Goal: Communication & Community: Connect with others

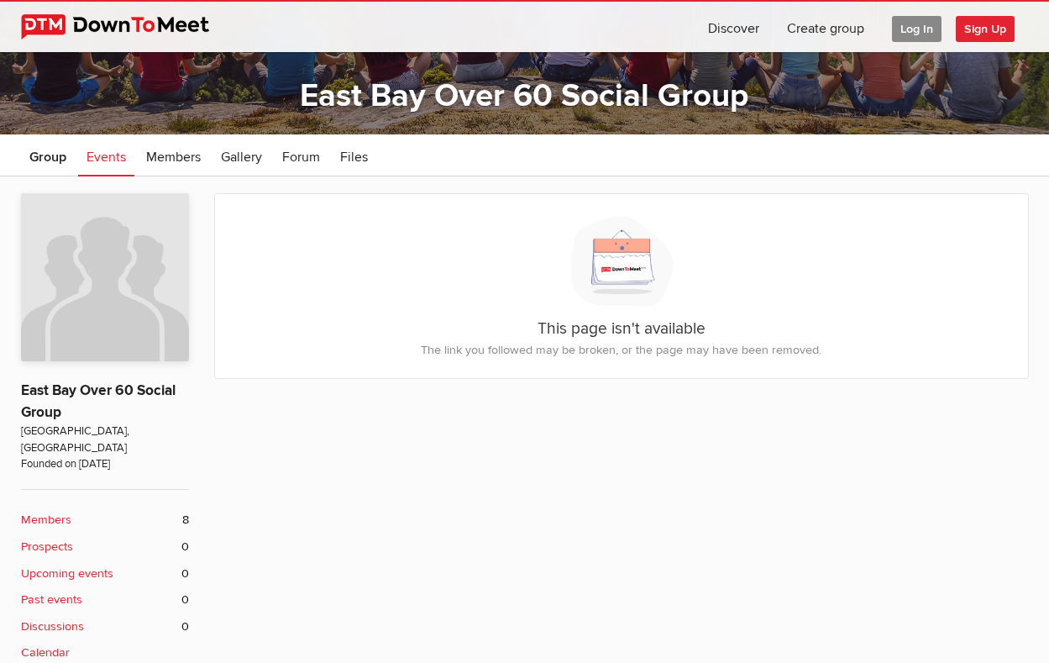
scroll to position [146, 0]
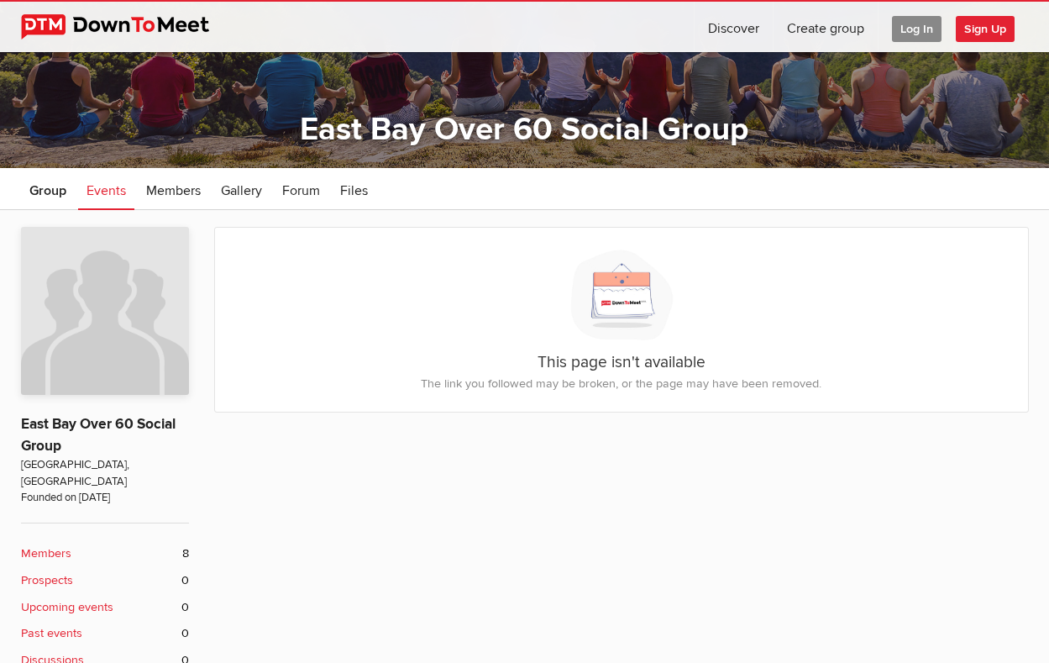
click at [988, 29] on span "Sign Up" at bounding box center [985, 29] width 59 height 26
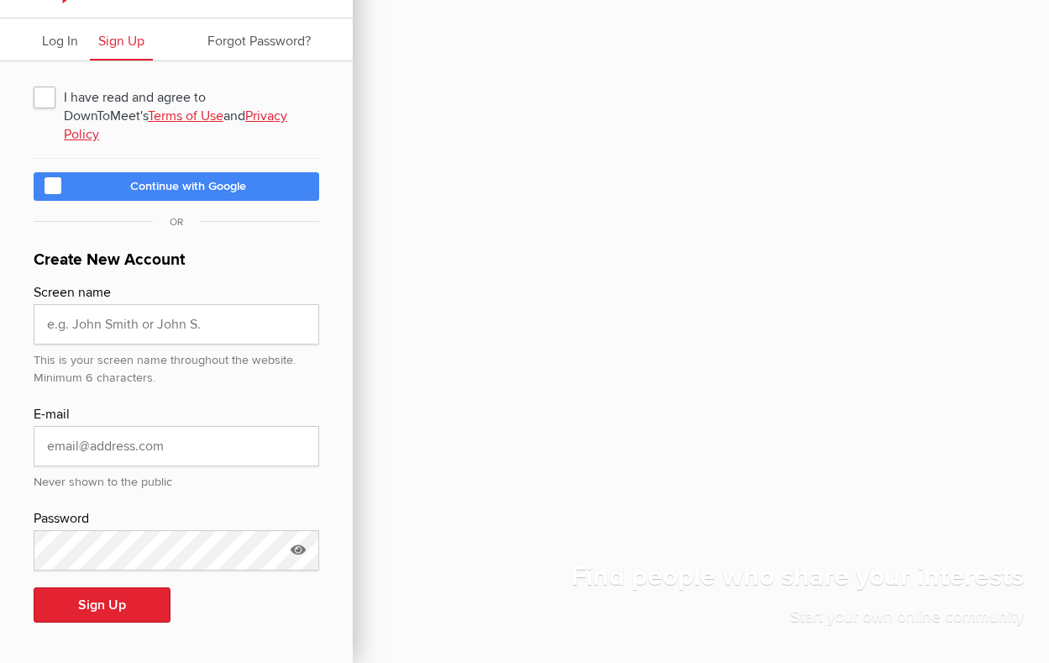
scroll to position [13, 0]
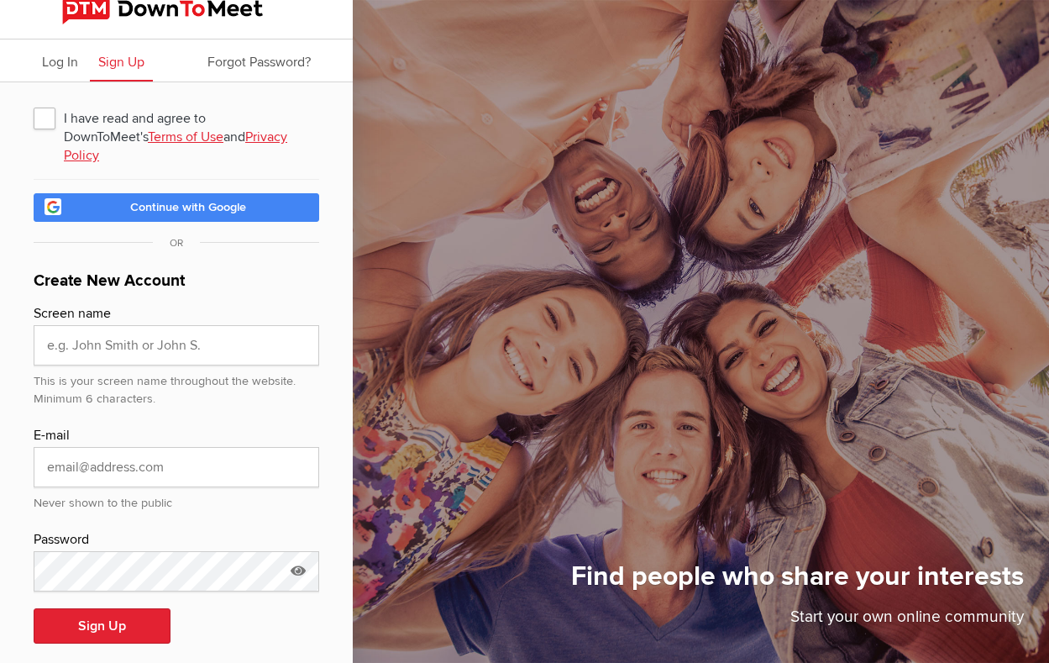
click at [50, 118] on span "I have read and agree to DownToMeet's Terms of Use and Privacy Policy" at bounding box center [177, 117] width 286 height 30
click at [34, 102] on input "I have read and agree to DownToMeet's Terms of Use and Privacy Policy" at bounding box center [33, 102] width 1 height 1
checkbox input "true"
click at [148, 137] on link "Terms of Use" at bounding box center [186, 136] width 76 height 17
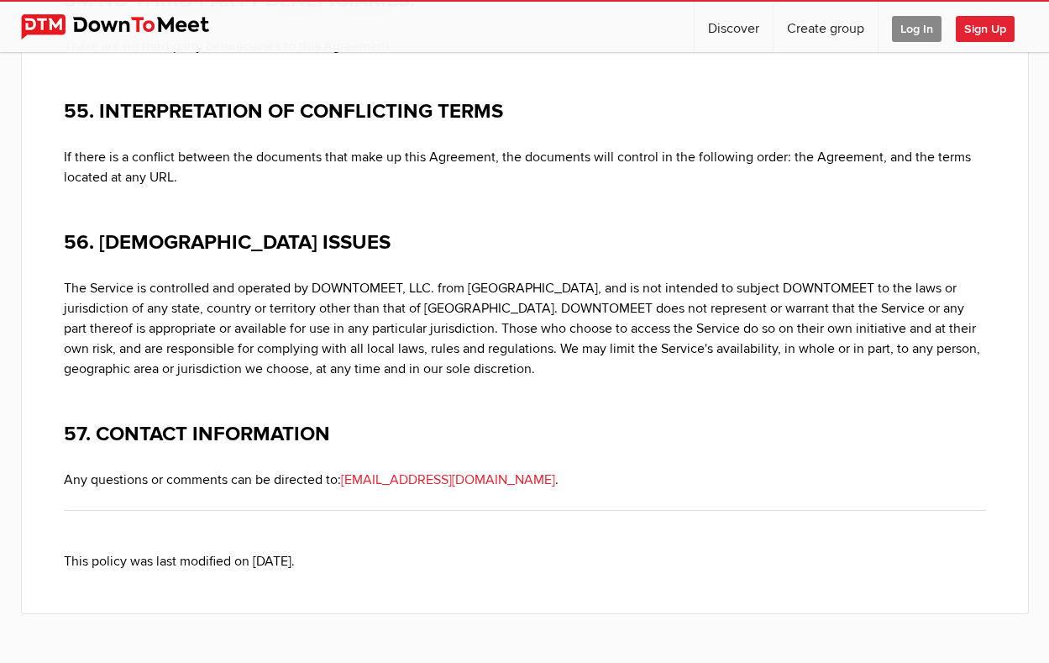
scroll to position [20466, 0]
click at [979, 24] on span "Sign Up" at bounding box center [985, 29] width 59 height 26
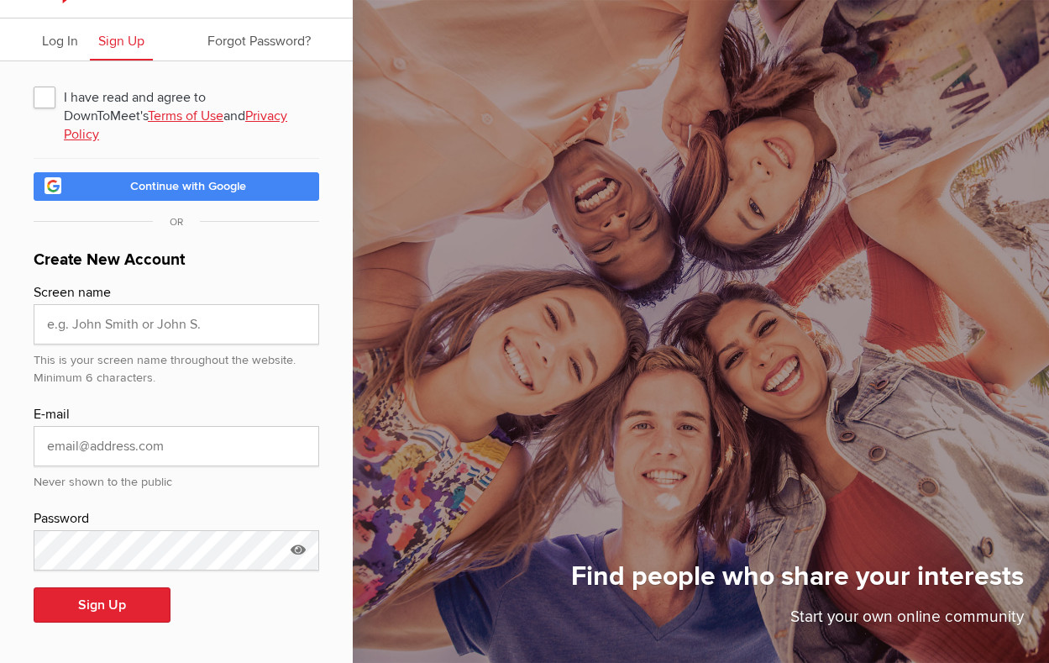
scroll to position [13, 0]
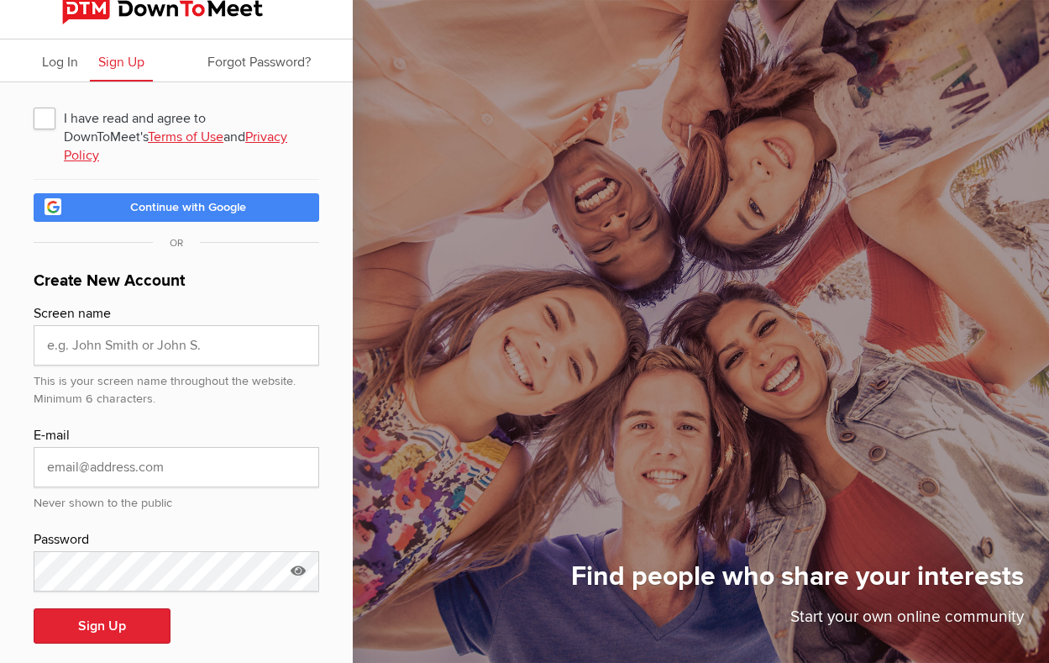
click at [44, 115] on span "I have read and agree to DownToMeet's Terms of Use and Privacy Policy" at bounding box center [177, 117] width 286 height 30
click at [34, 102] on input "I have read and agree to DownToMeet's Terms of Use and Privacy Policy" at bounding box center [33, 102] width 1 height 1
checkbox input "true"
type input "Christy Badger"
type input "cfbadger@gmail.com"
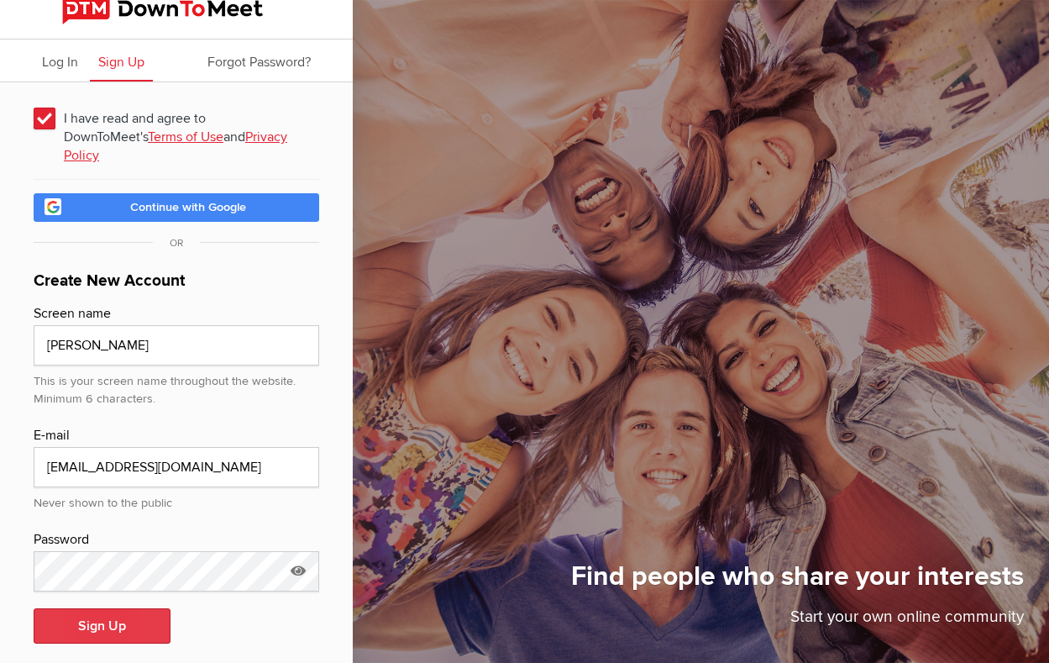
click at [115, 608] on button "Sign Up" at bounding box center [102, 625] width 137 height 35
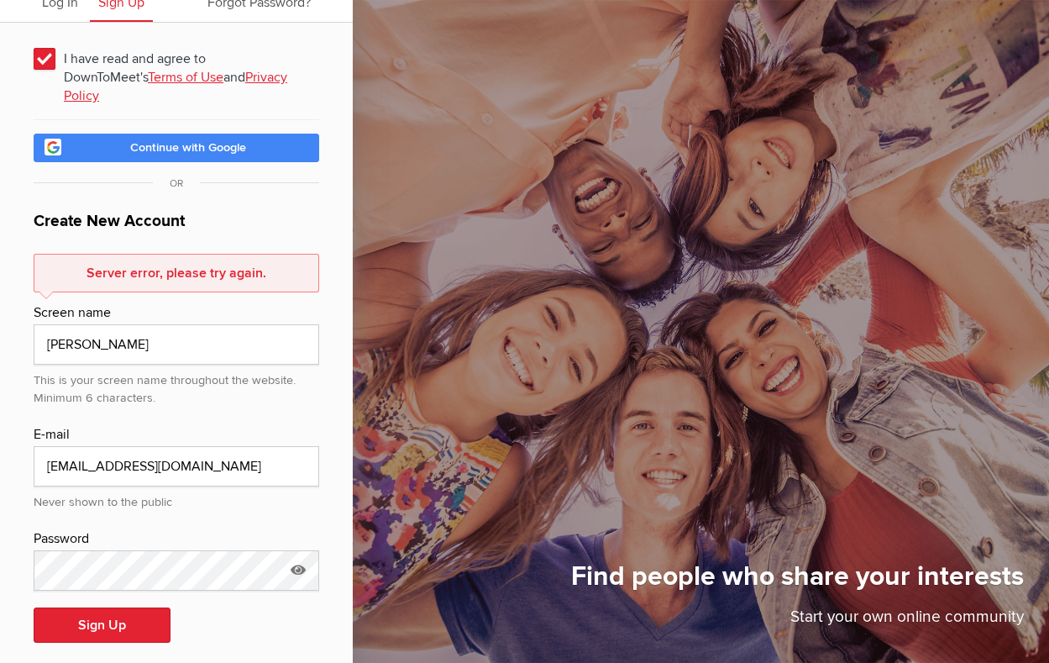
scroll to position [71, 0]
click at [295, 551] on icon at bounding box center [298, 570] width 25 height 39
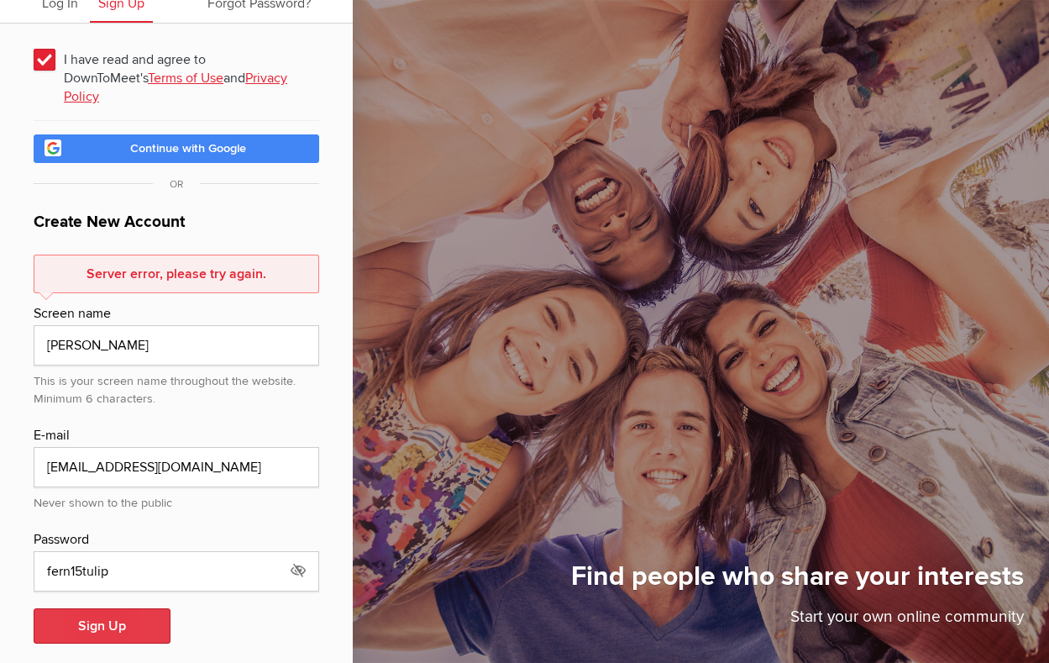
click at [104, 612] on button "Sign Up" at bounding box center [102, 625] width 137 height 35
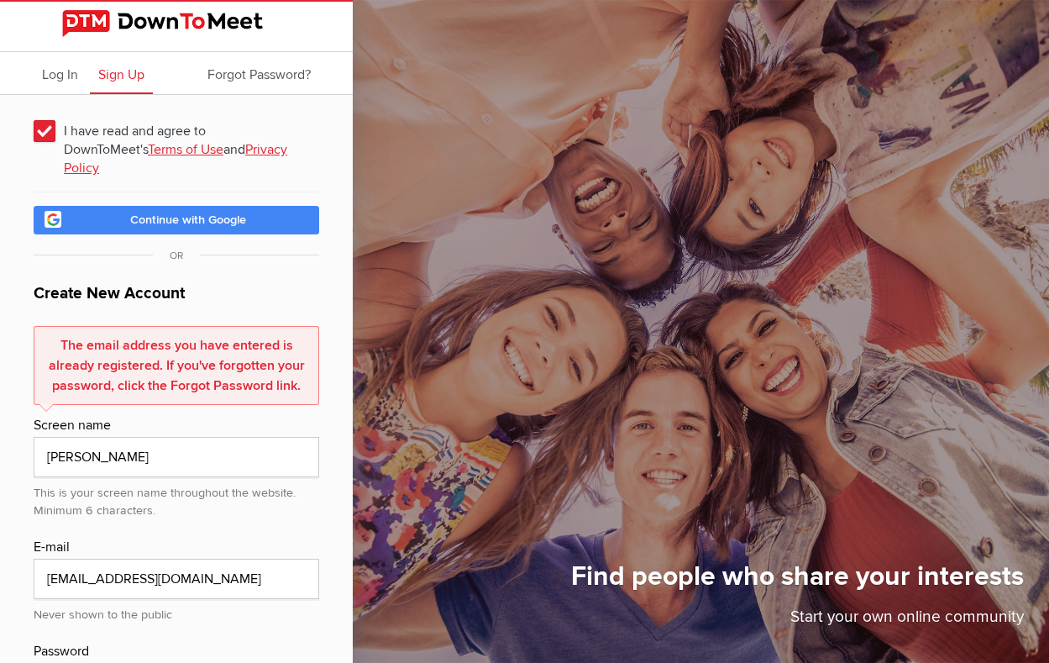
scroll to position [0, 0]
click at [56, 77] on span "Log In" at bounding box center [60, 74] width 36 height 17
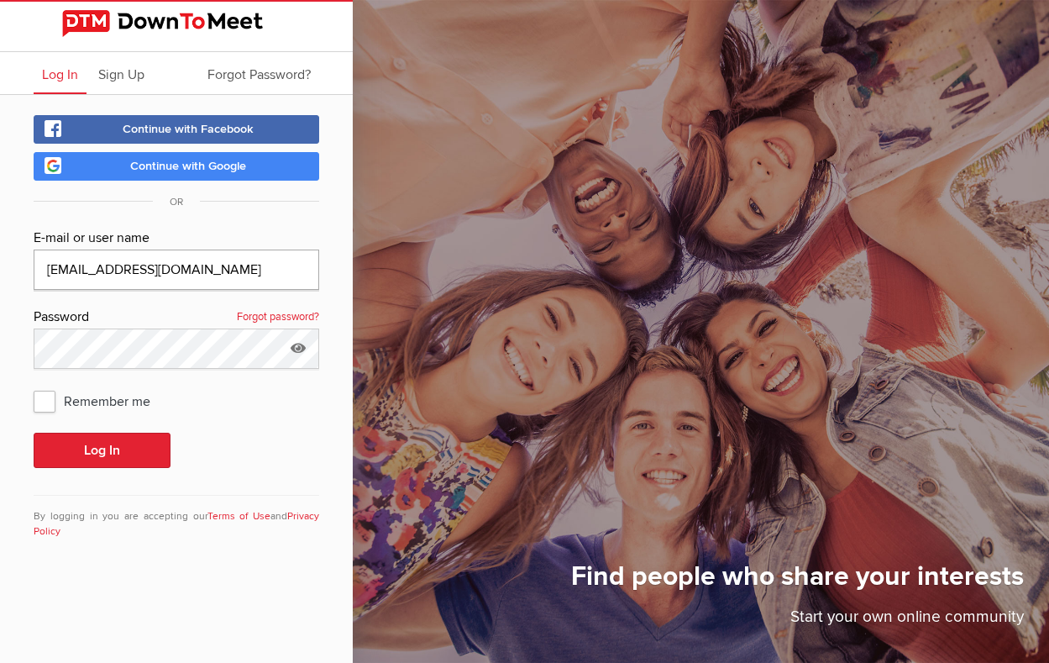
type input "cfbadger@gmail.com"
click at [270, 320] on link "Forgot password?" at bounding box center [278, 318] width 82 height 22
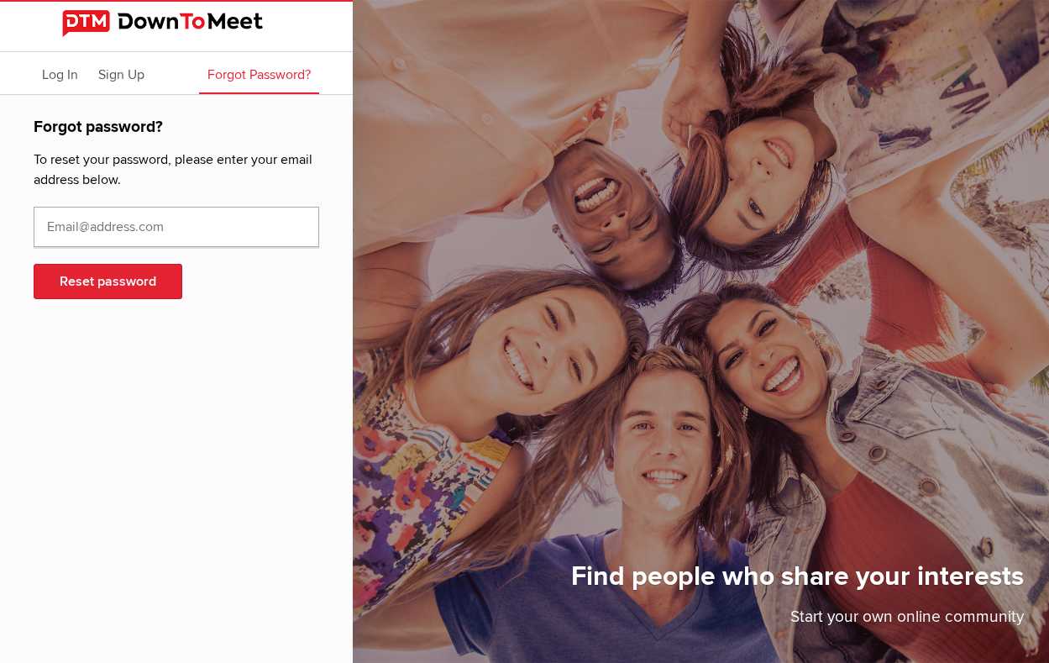
click at [80, 230] on input "text" at bounding box center [177, 227] width 286 height 40
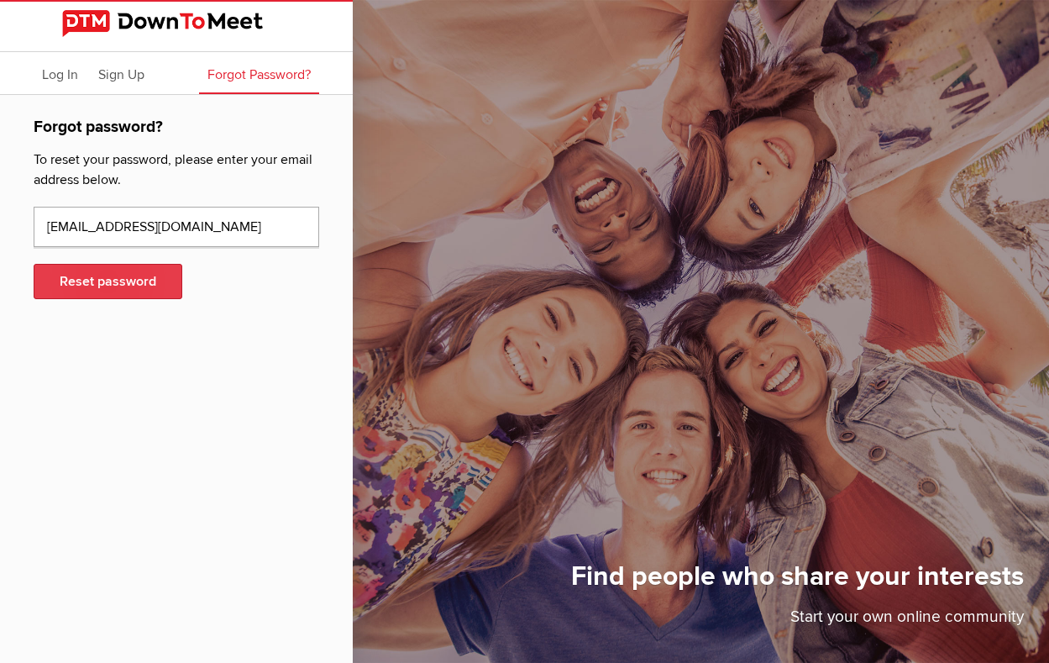
type input "cfbadger@gmail.com"
click at [124, 275] on button "Reset password" at bounding box center [108, 281] width 149 height 35
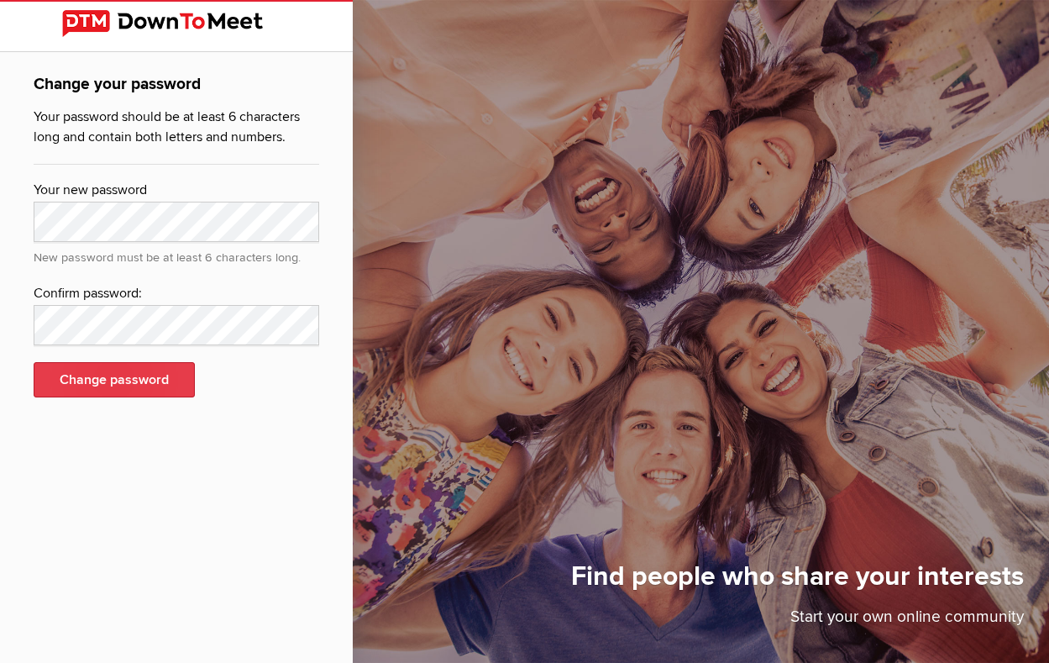
click at [123, 382] on button "Change password" at bounding box center [114, 379] width 161 height 35
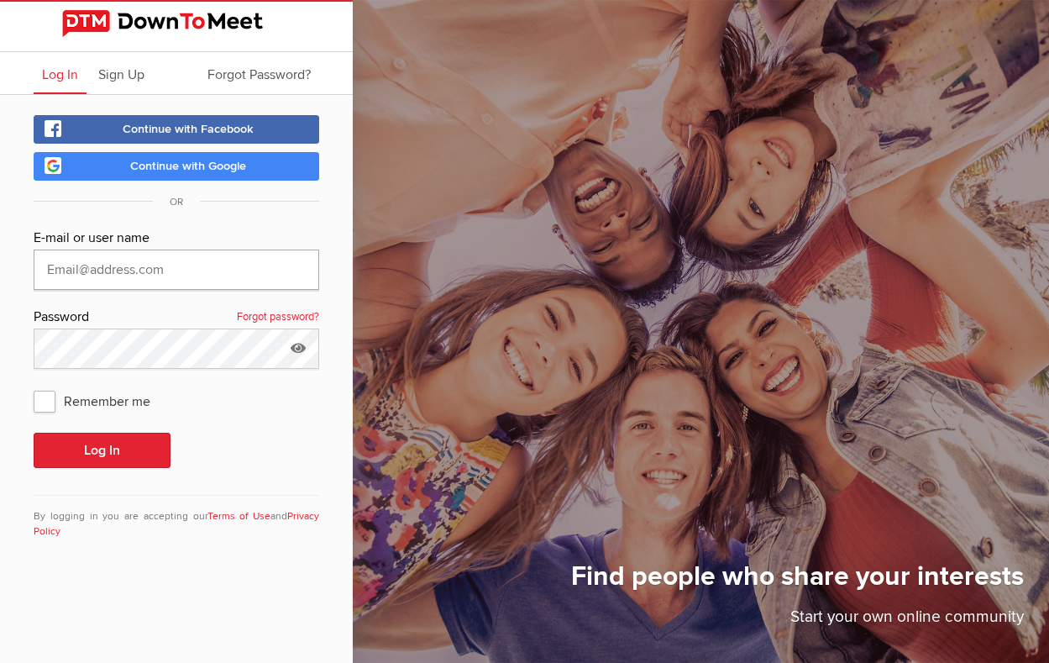
type input "[EMAIL_ADDRESS][DOMAIN_NAME]"
click at [141, 455] on button "Log In" at bounding box center [102, 449] width 137 height 35
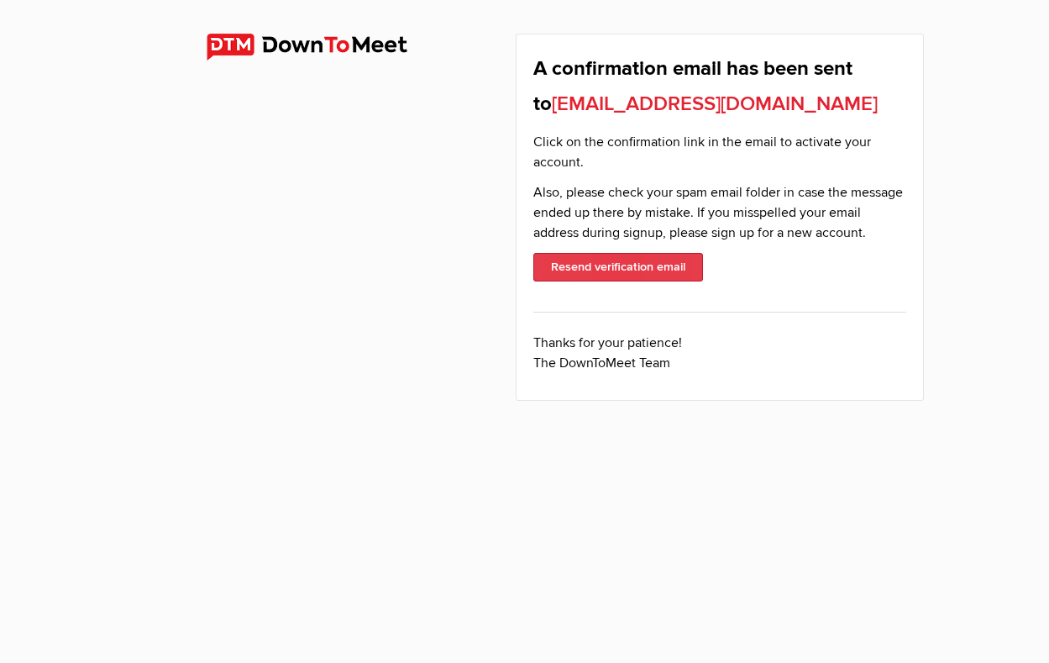
click at [672, 266] on button "Resend verification email" at bounding box center [618, 267] width 170 height 29
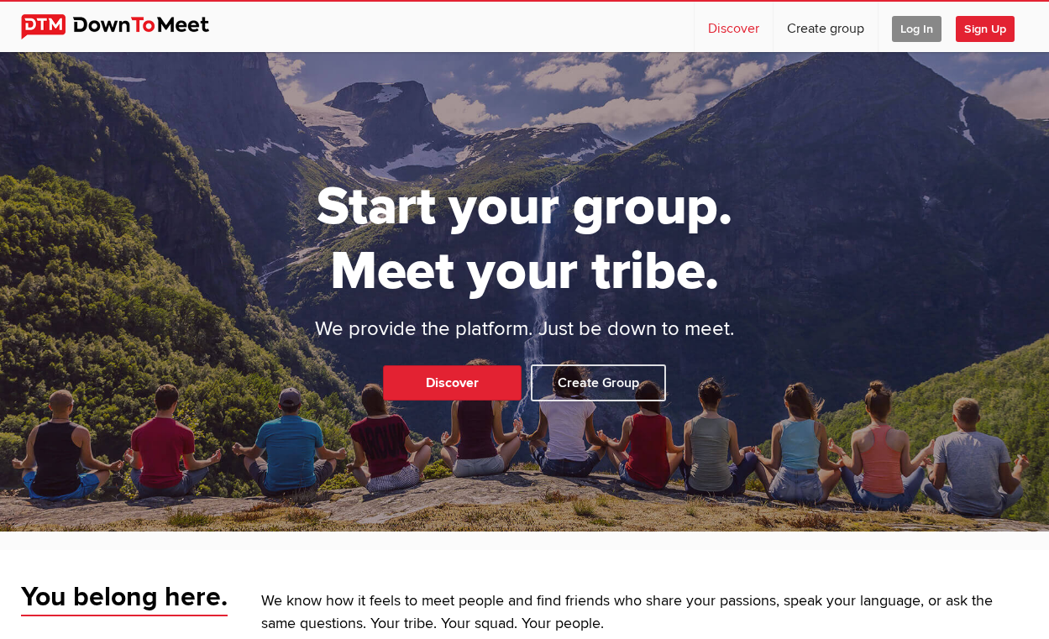
click at [737, 31] on link "Discover" at bounding box center [733, 27] width 78 height 50
select select "null"
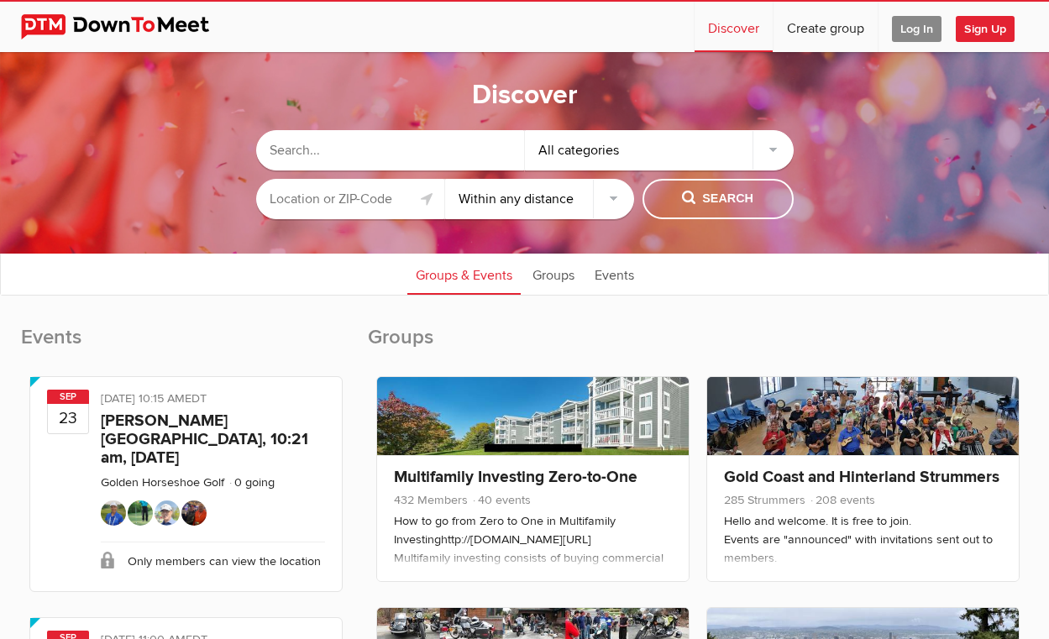
click at [774, 150] on div "All categories" at bounding box center [659, 150] width 269 height 40
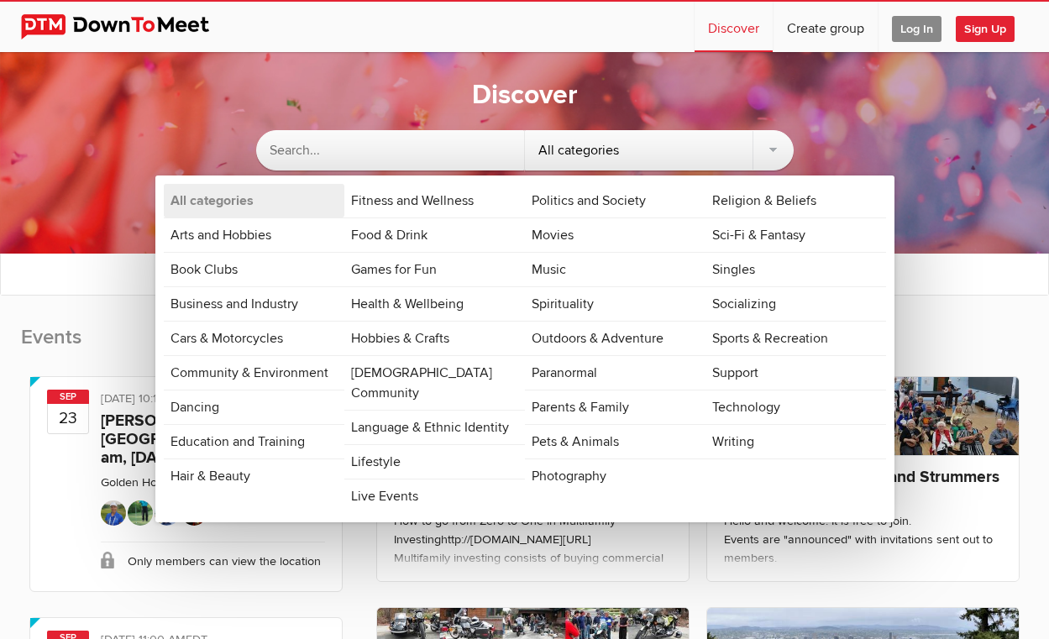
click at [778, 152] on div "All categories" at bounding box center [659, 150] width 269 height 40
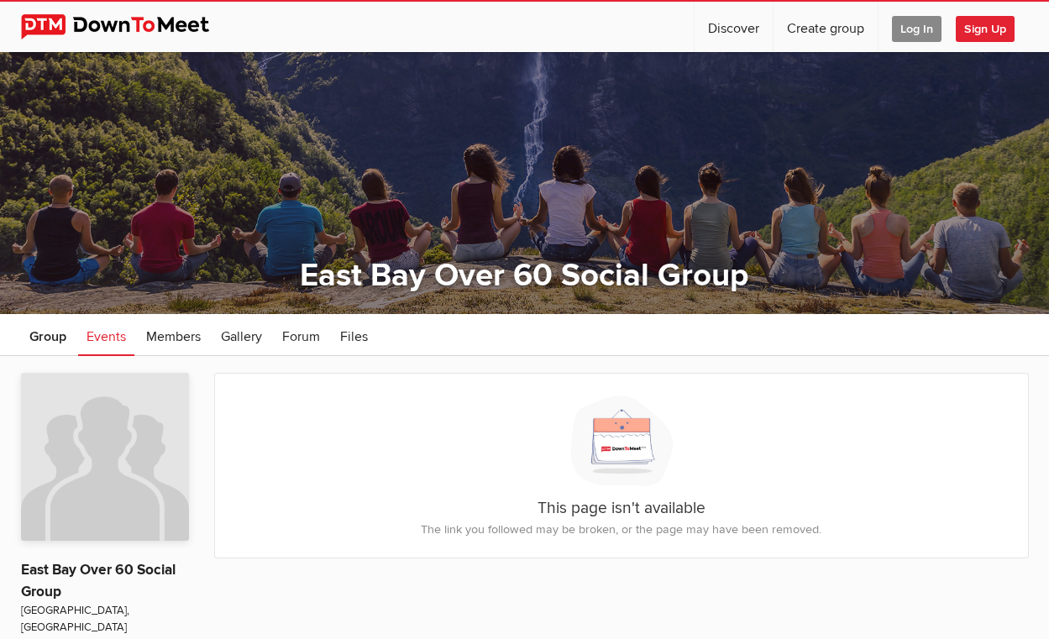
click at [912, 30] on span "Log In" at bounding box center [917, 29] width 50 height 26
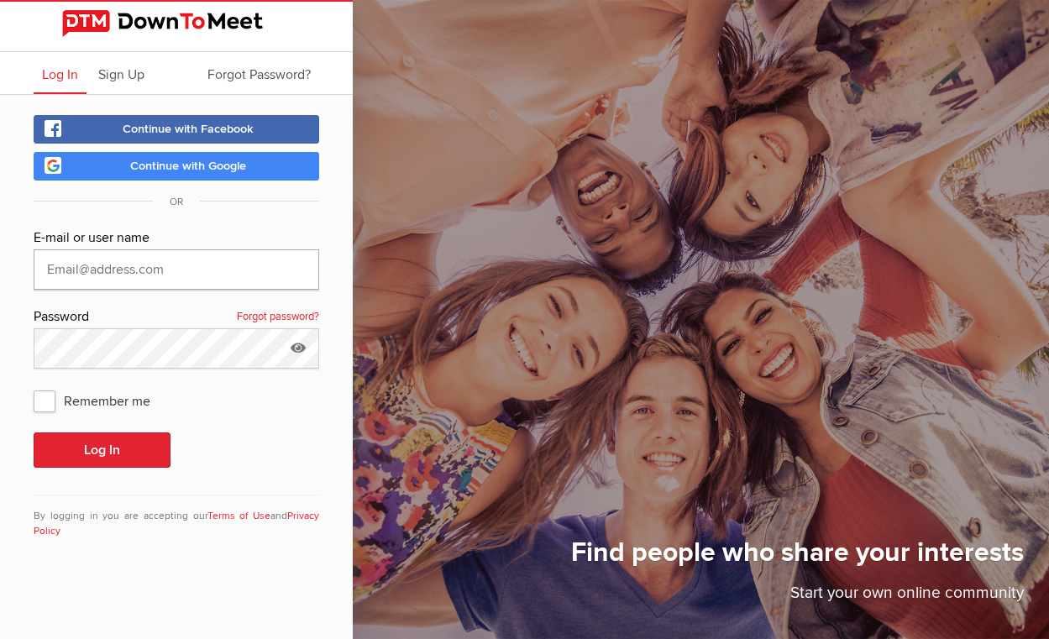
type input "cfbadger@gmail.com"
click at [102, 450] on button "Log In" at bounding box center [102, 449] width 137 height 35
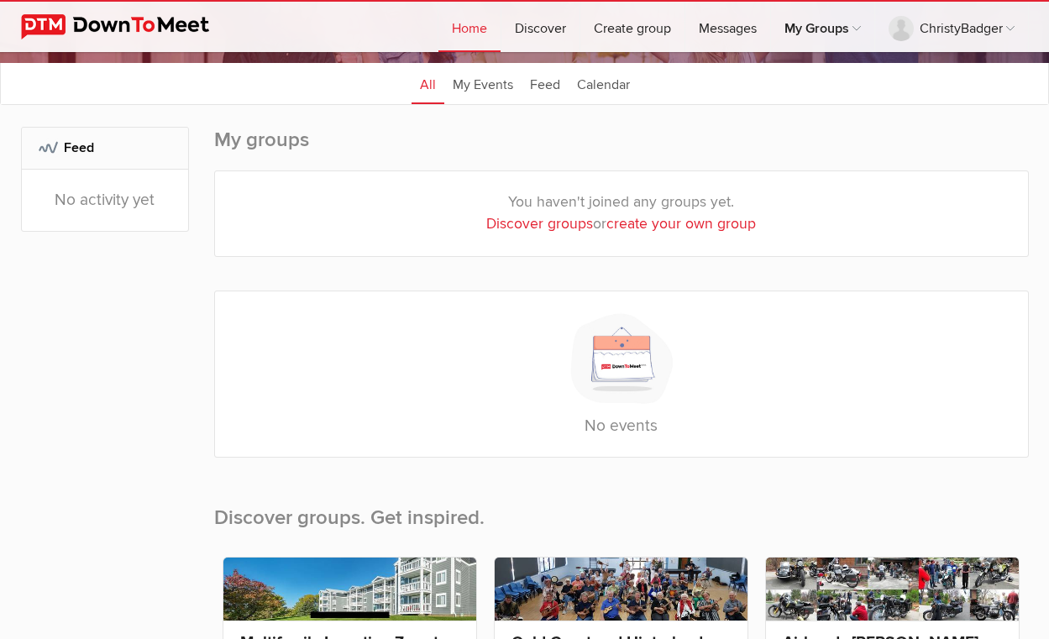
scroll to position [191, 0]
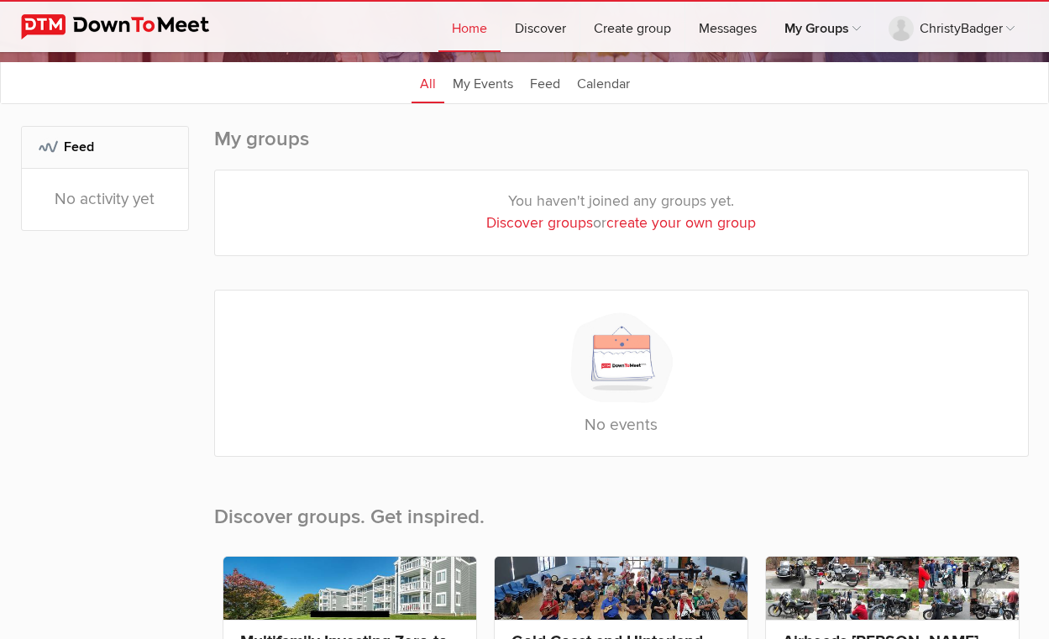
click at [537, 223] on link "Discover groups" at bounding box center [539, 223] width 107 height 18
select select "null"
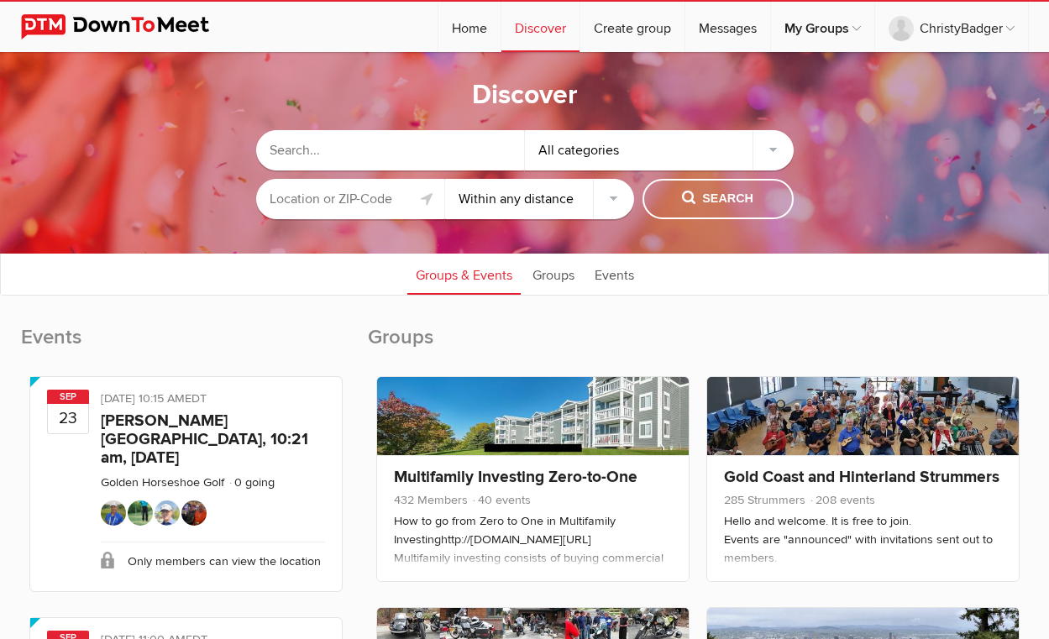
click at [339, 149] on input "text" at bounding box center [390, 150] width 269 height 40
type input "East Bay over 60"
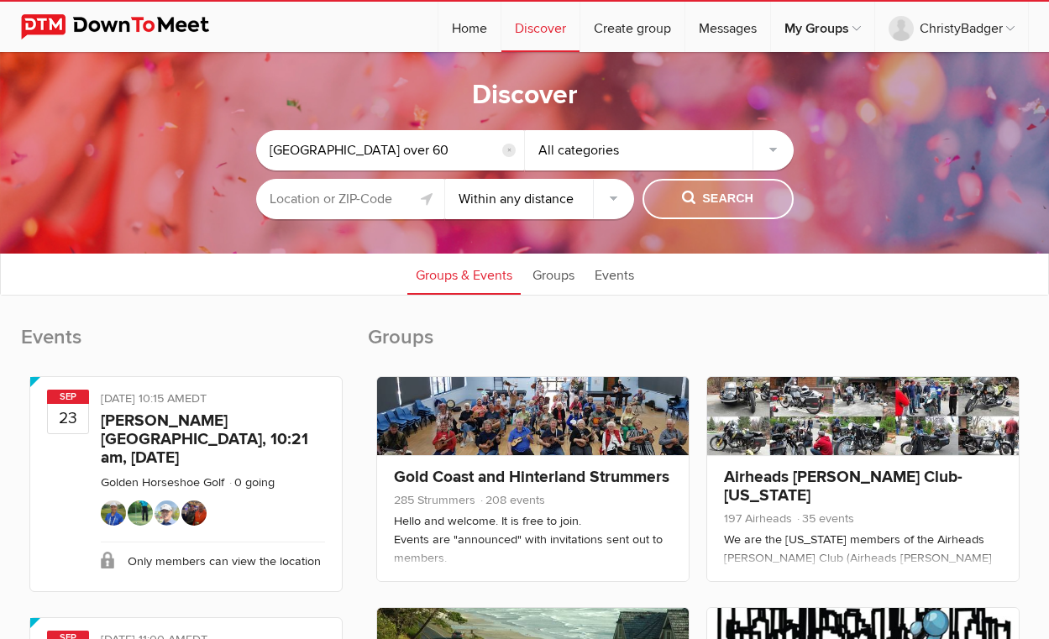
click at [726, 205] on span "Search" at bounding box center [717, 199] width 71 height 18
click at [390, 196] on input "text" at bounding box center [350, 199] width 189 height 40
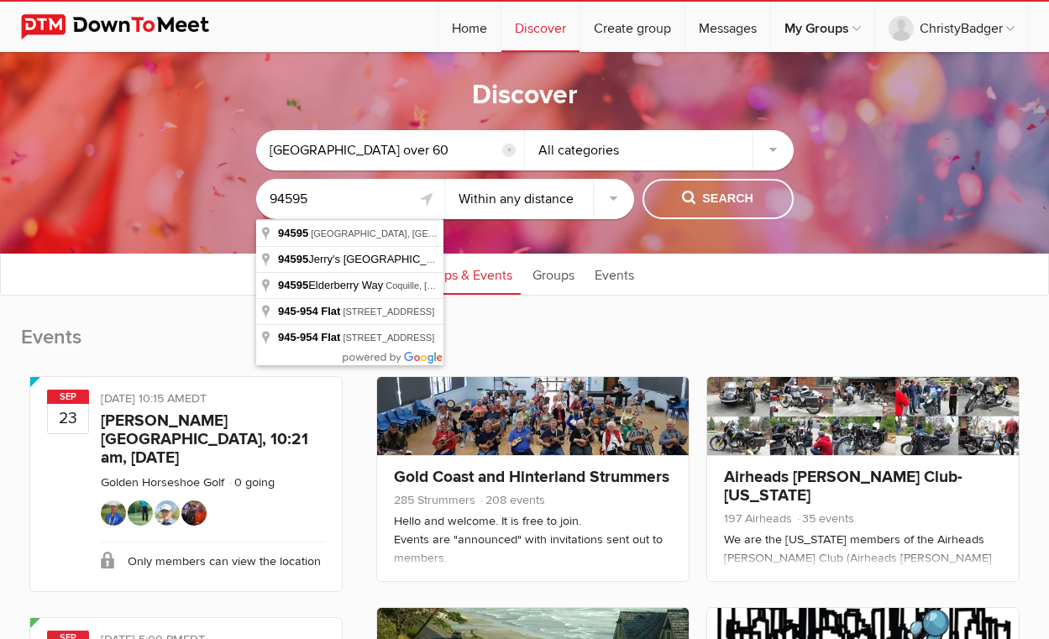
type input "94595"
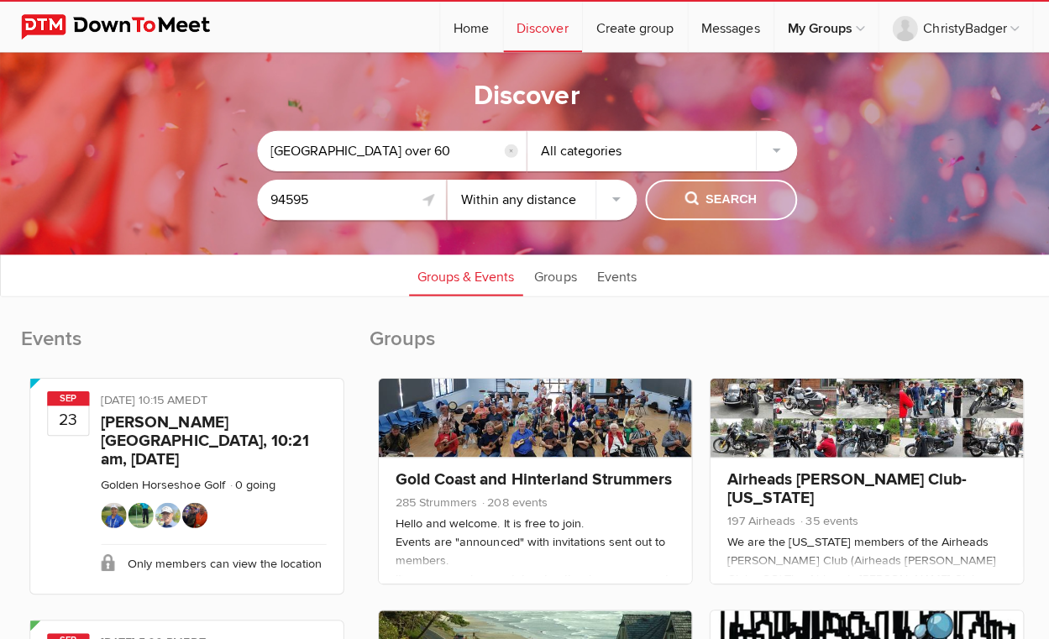
click at [699, 197] on span "Search" at bounding box center [717, 199] width 71 height 18
click at [742, 199] on span "Search" at bounding box center [717, 199] width 71 height 18
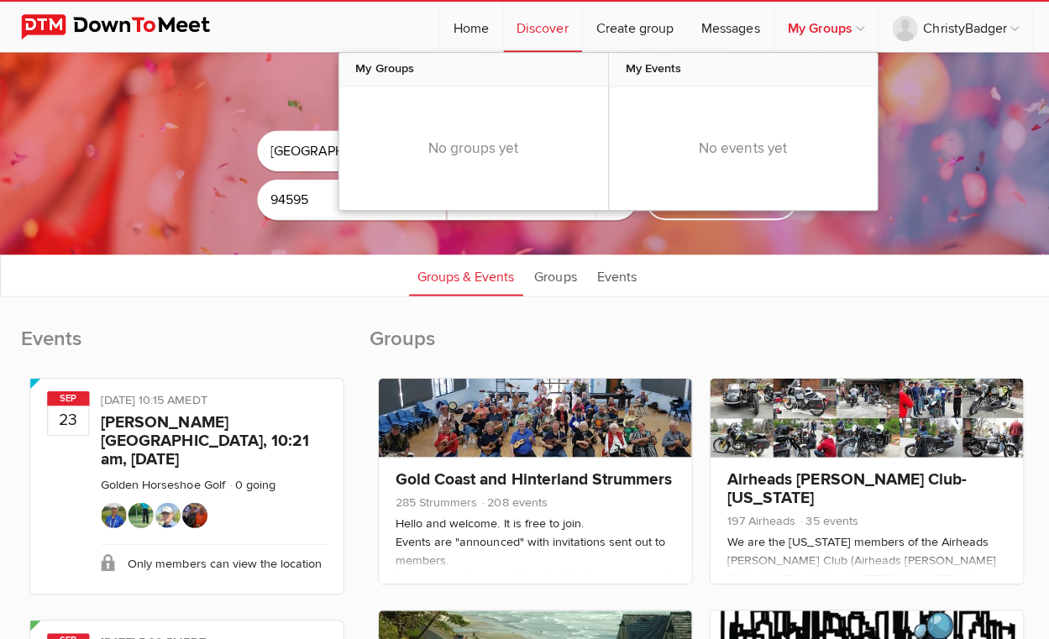
click at [822, 25] on link "My Groups" at bounding box center [822, 27] width 103 height 50
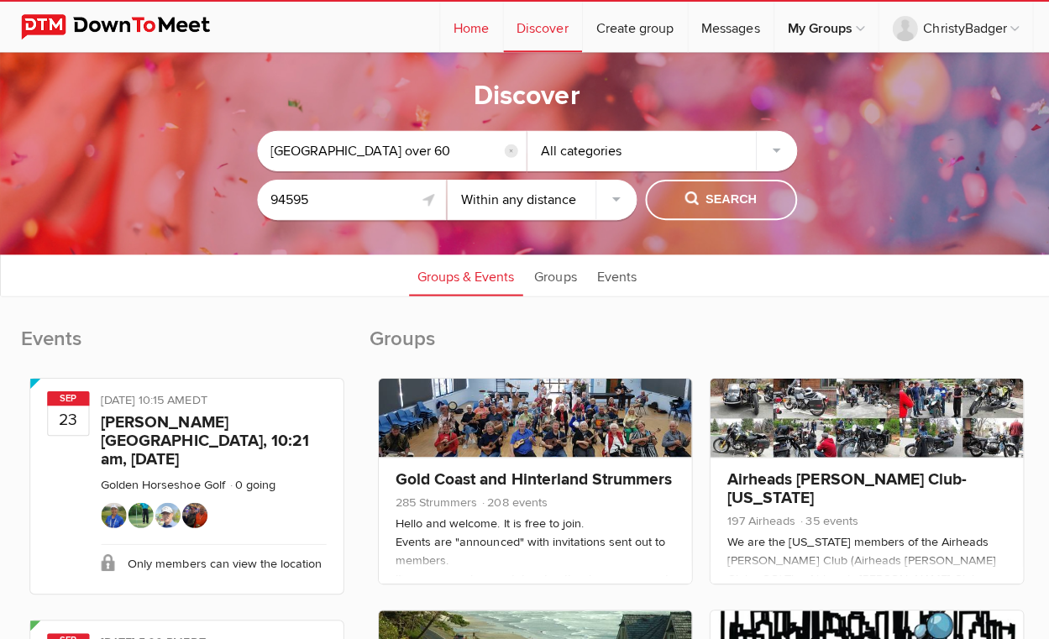
click at [465, 26] on link "Home" at bounding box center [469, 27] width 62 height 50
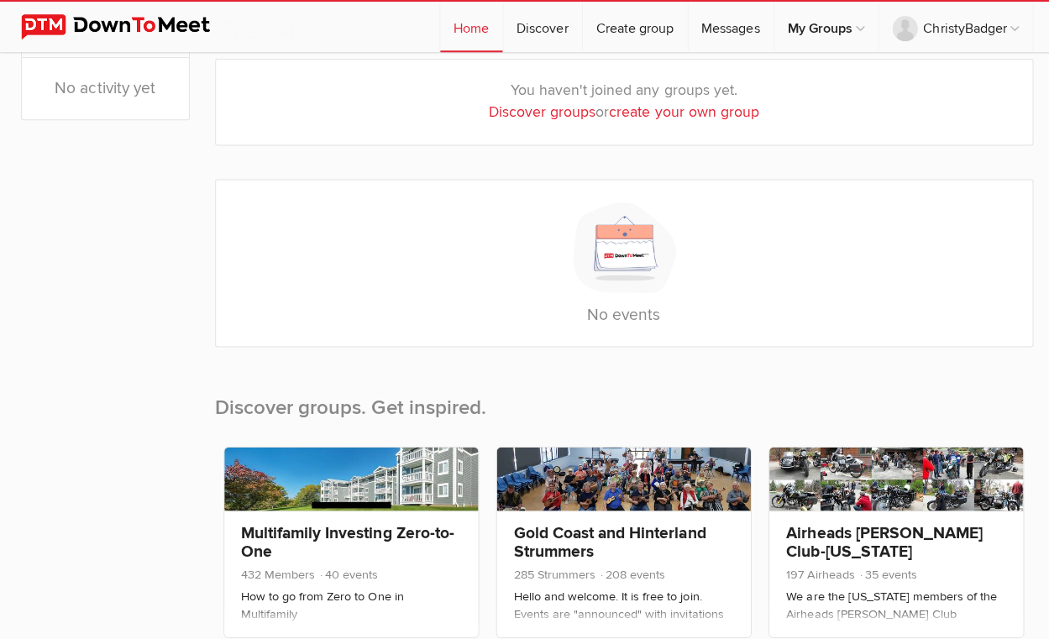
scroll to position [236, 0]
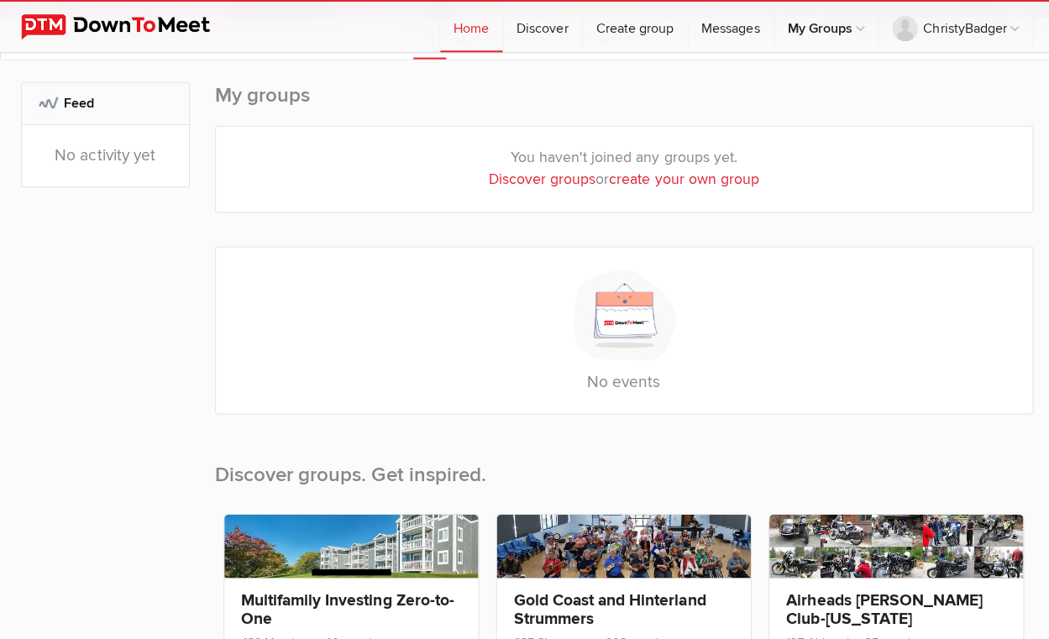
click at [543, 179] on link "Discover groups" at bounding box center [539, 179] width 107 height 18
select select "null"
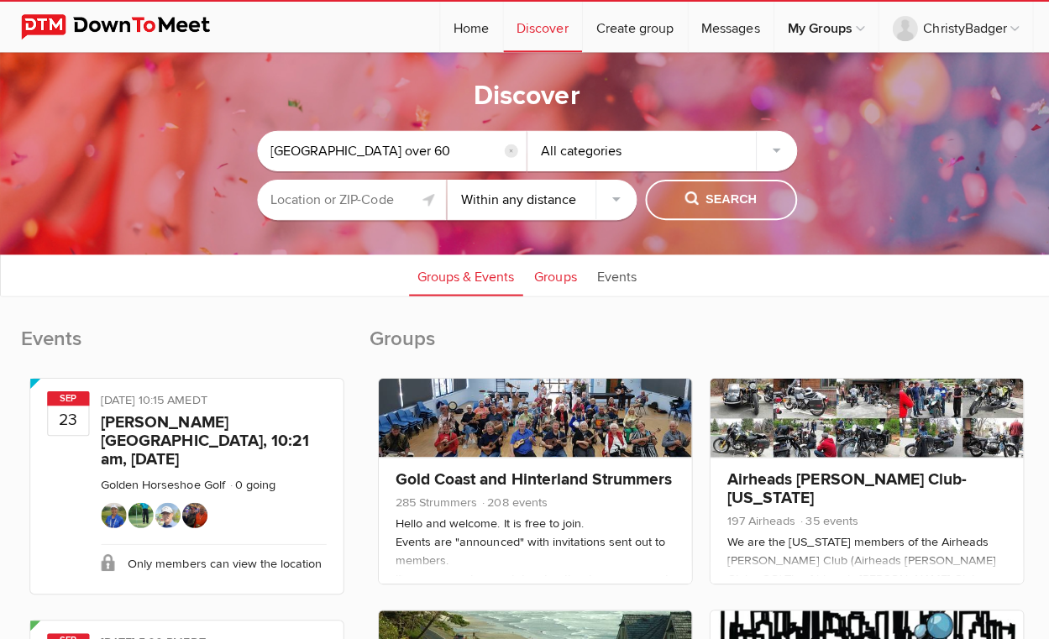
click at [570, 274] on link "Groups" at bounding box center [553, 274] width 59 height 42
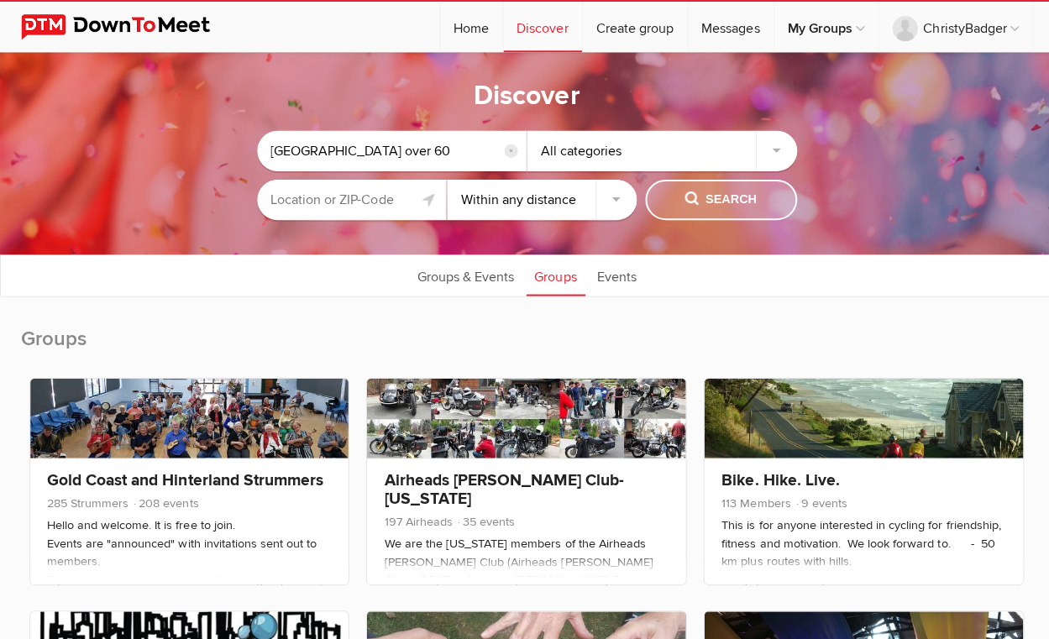
click at [728, 198] on span "Search" at bounding box center [717, 199] width 71 height 18
click at [394, 196] on input "text" at bounding box center [350, 199] width 189 height 40
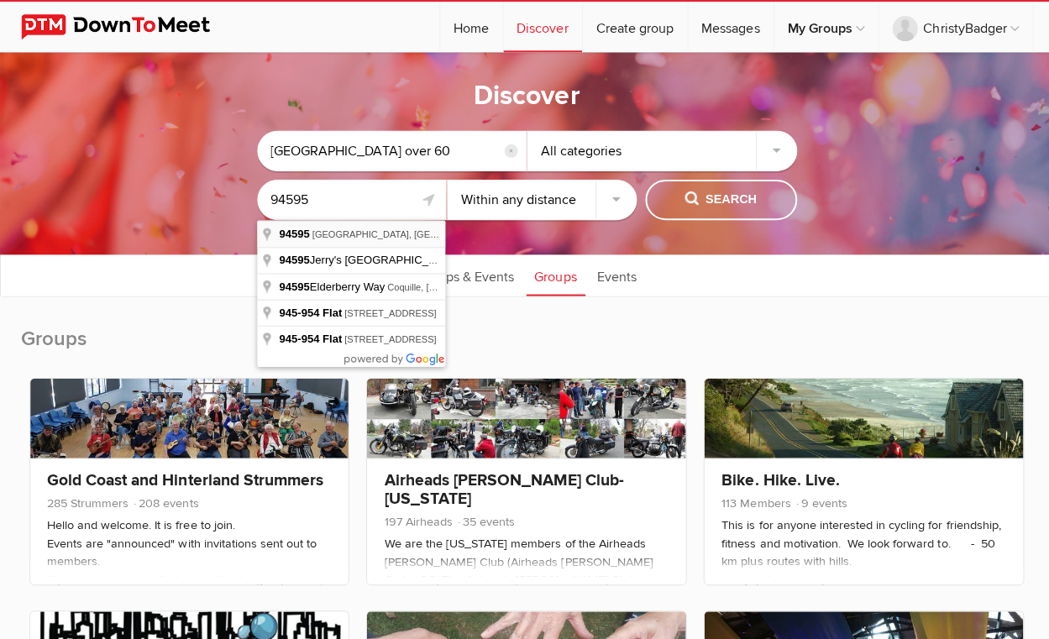
type input "Walnut Creek, CA 94595, USA"
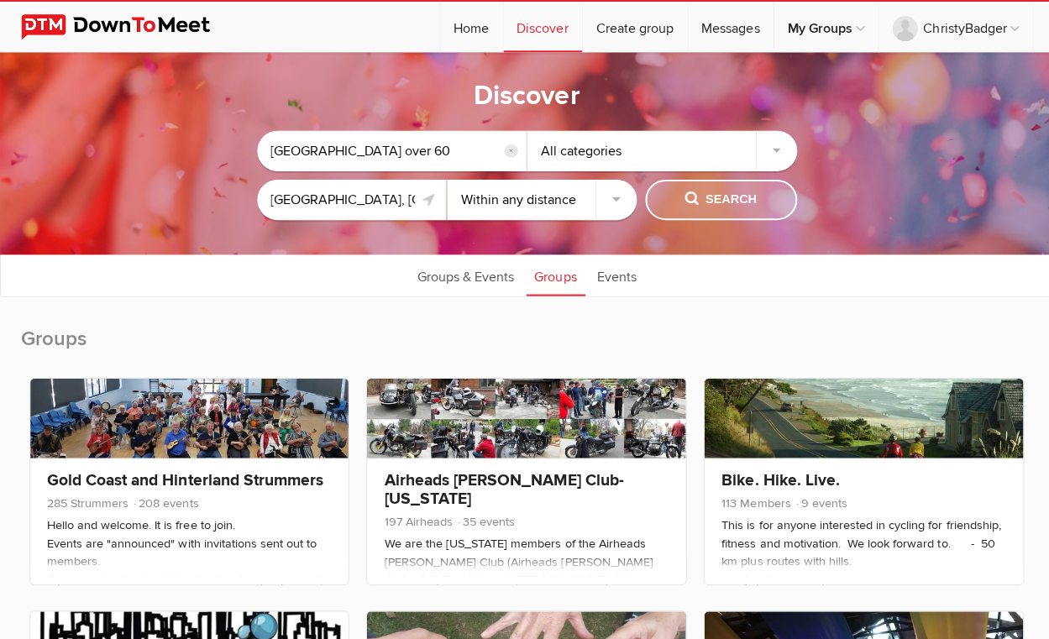
click at [729, 196] on span "Search" at bounding box center [717, 199] width 71 height 18
click at [777, 147] on div "All categories" at bounding box center [659, 150] width 269 height 40
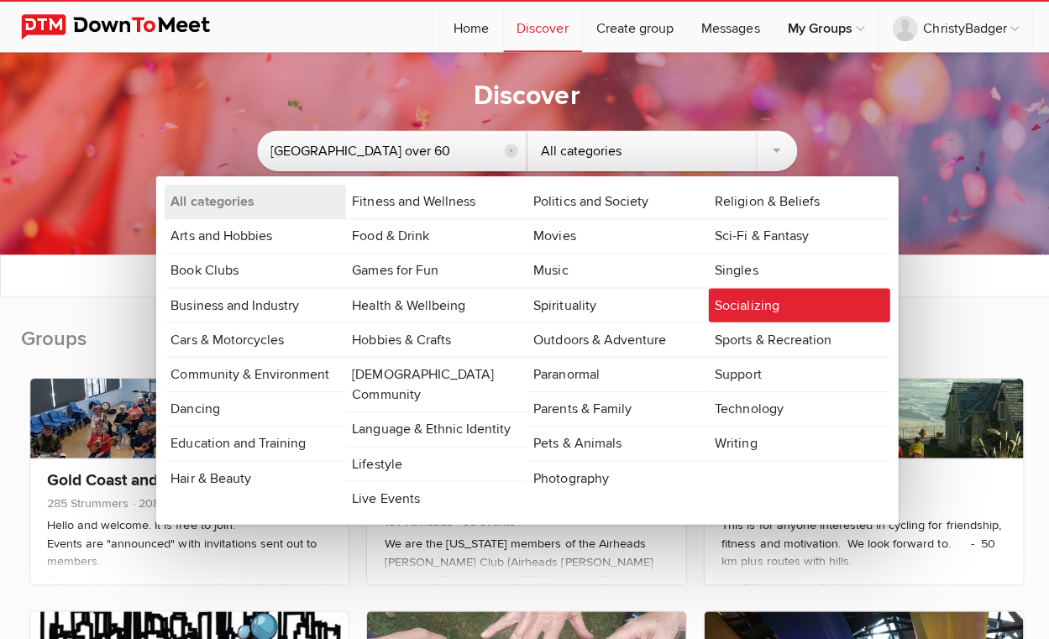
click at [742, 304] on link "Socializing" at bounding box center [795, 304] width 181 height 34
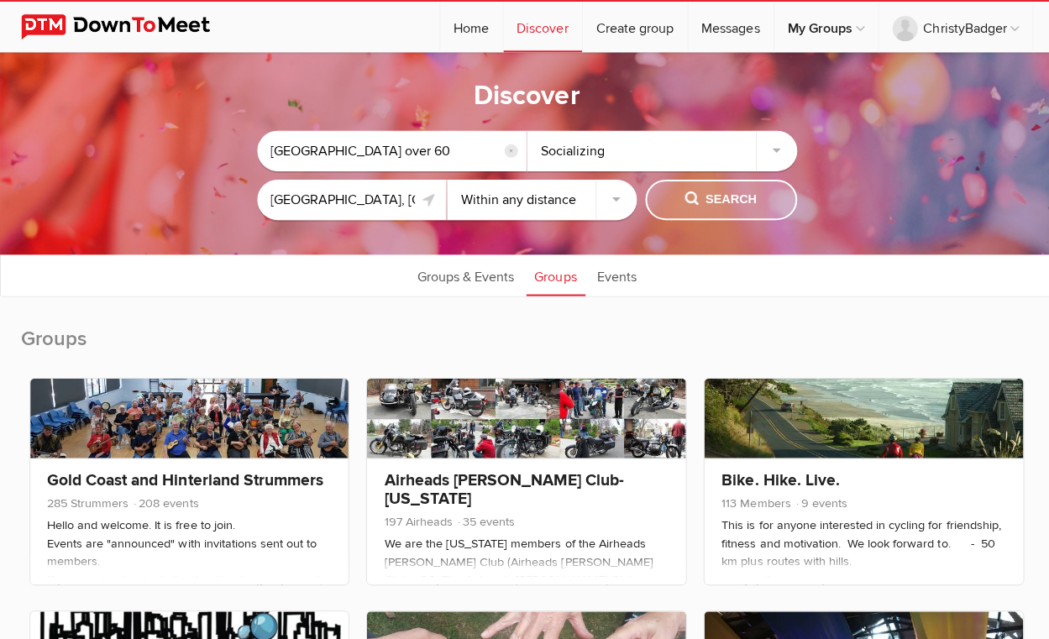
click at [736, 196] on span "Search" at bounding box center [717, 199] width 71 height 18
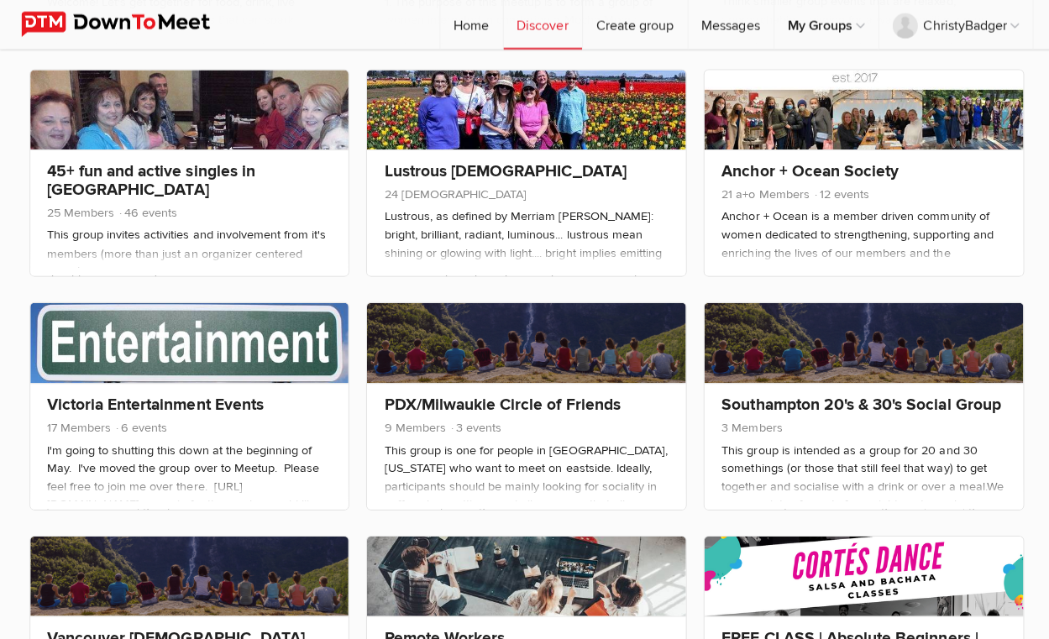
scroll to position [774, 0]
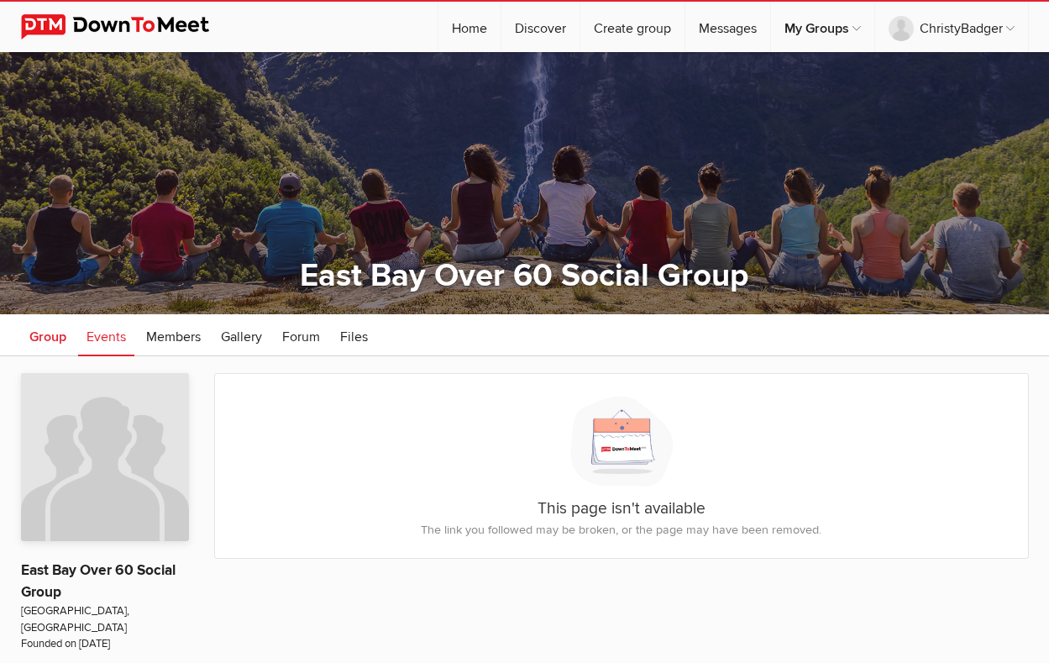
click at [46, 338] on span "Group" at bounding box center [47, 336] width 37 height 17
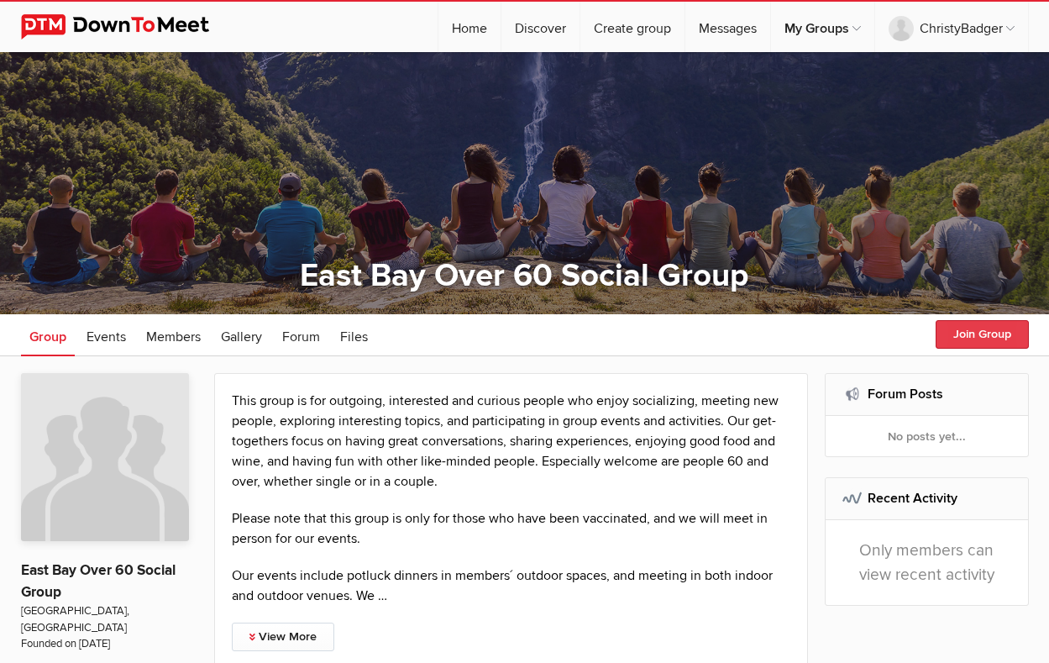
click at [981, 333] on button "Join Group" at bounding box center [981, 334] width 93 height 29
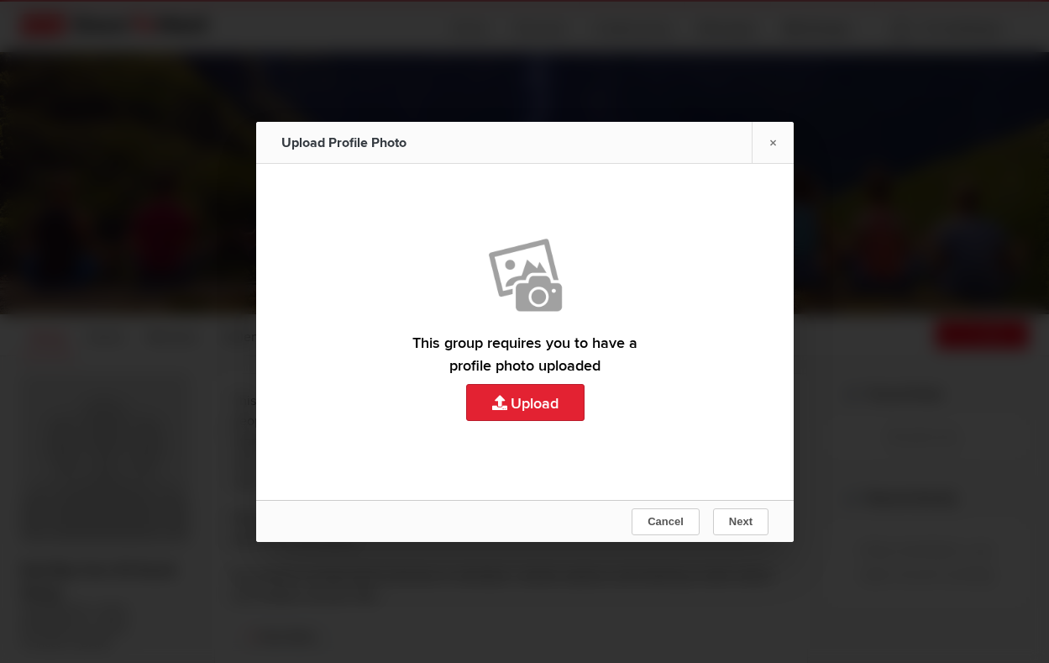
click at [560, 402] on link "Upload" at bounding box center [524, 332] width 537 height 336
click at [498, 404] on link "Upload" at bounding box center [524, 332] width 537 height 336
type input "C:\fakepath\IMG_5025 2.HEIC"
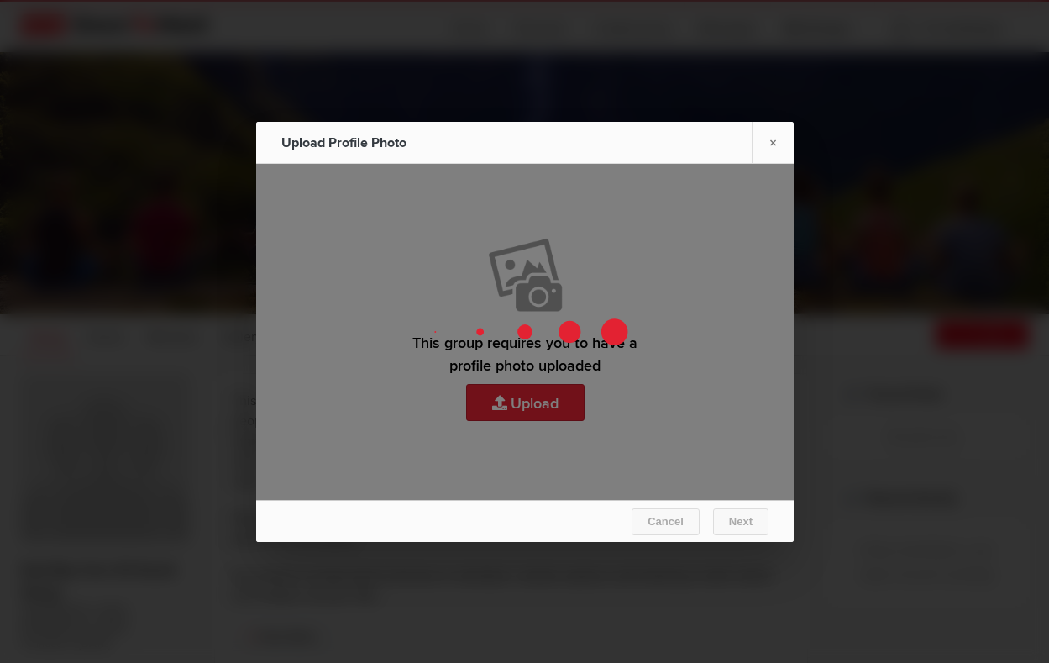
click at [736, 438] on div "Save" at bounding box center [524, 332] width 537 height 336
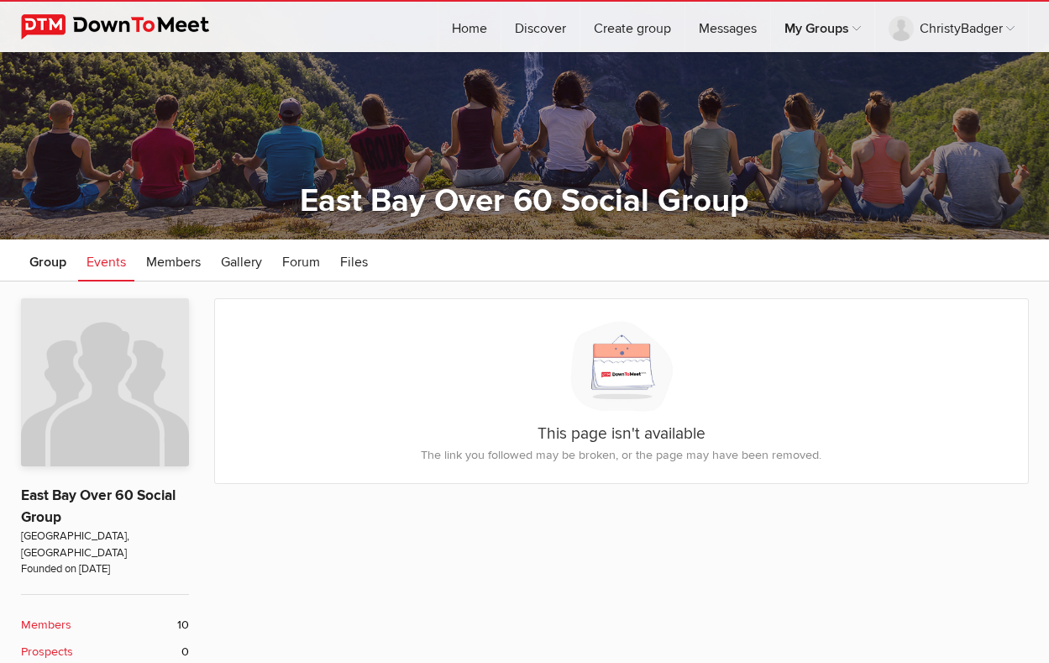
scroll to position [76, 0]
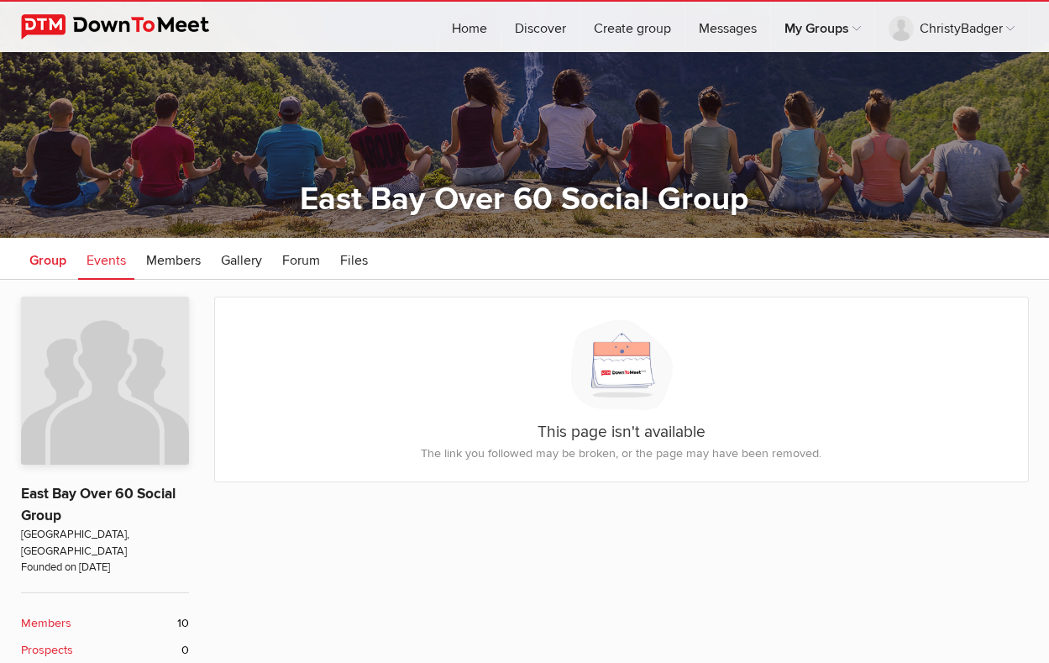
click at [54, 259] on span "Group" at bounding box center [47, 260] width 37 height 17
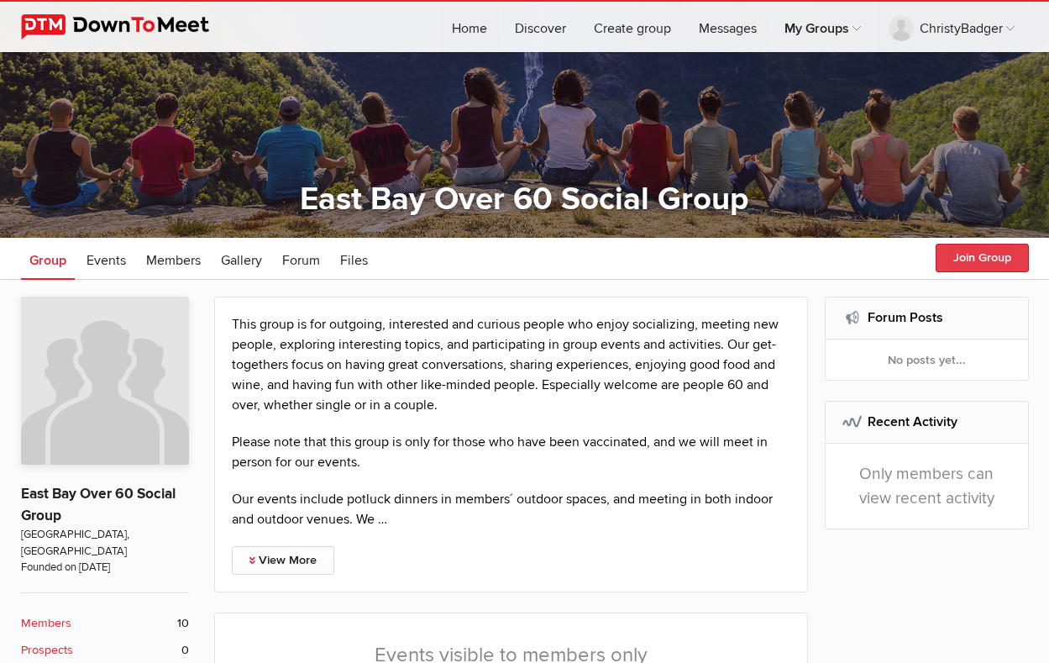
click at [993, 258] on button "Join Group" at bounding box center [981, 258] width 93 height 29
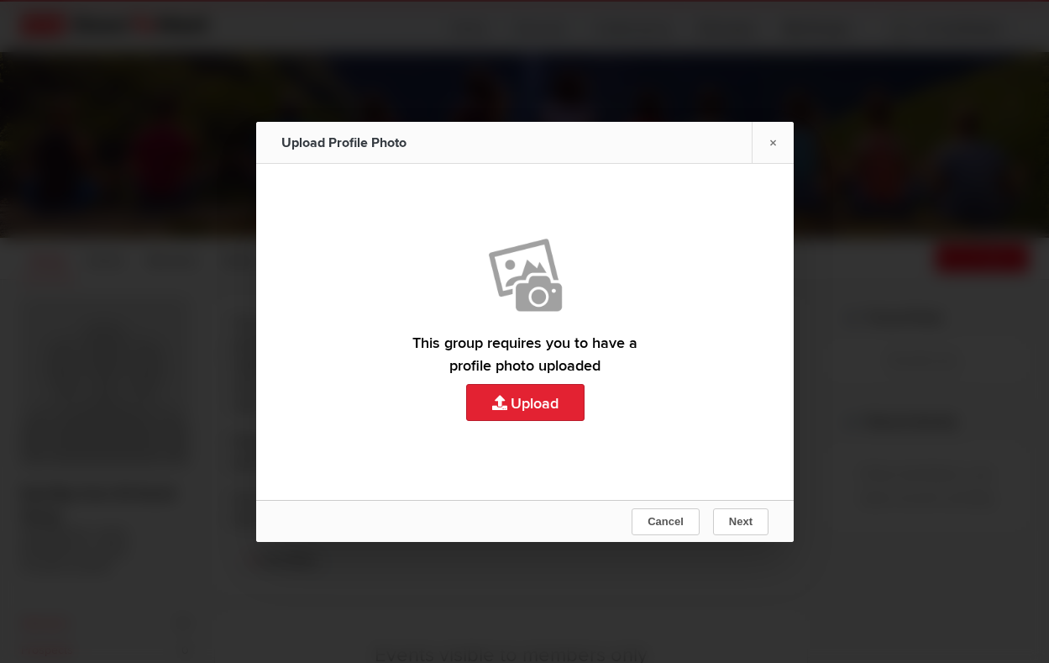
click at [533, 398] on link "Upload" at bounding box center [524, 332] width 537 height 336
type input "C:\fakepath\IMG_5025 2.HEIC"
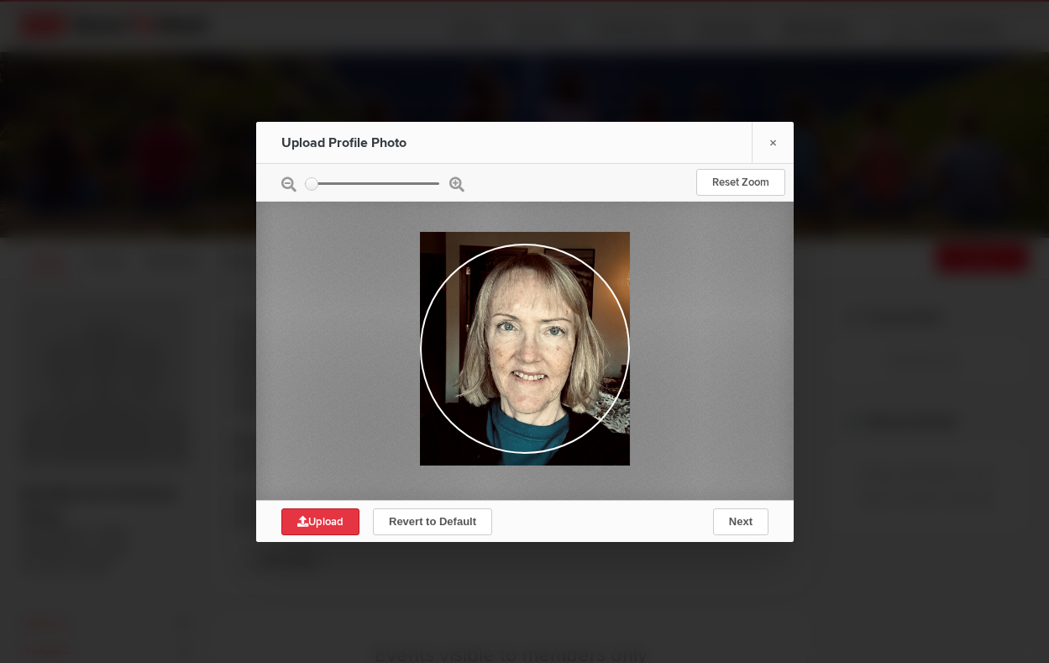
click at [328, 523] on span "Upload" at bounding box center [320, 521] width 46 height 13
click at [747, 523] on span "Next" at bounding box center [740, 521] width 24 height 13
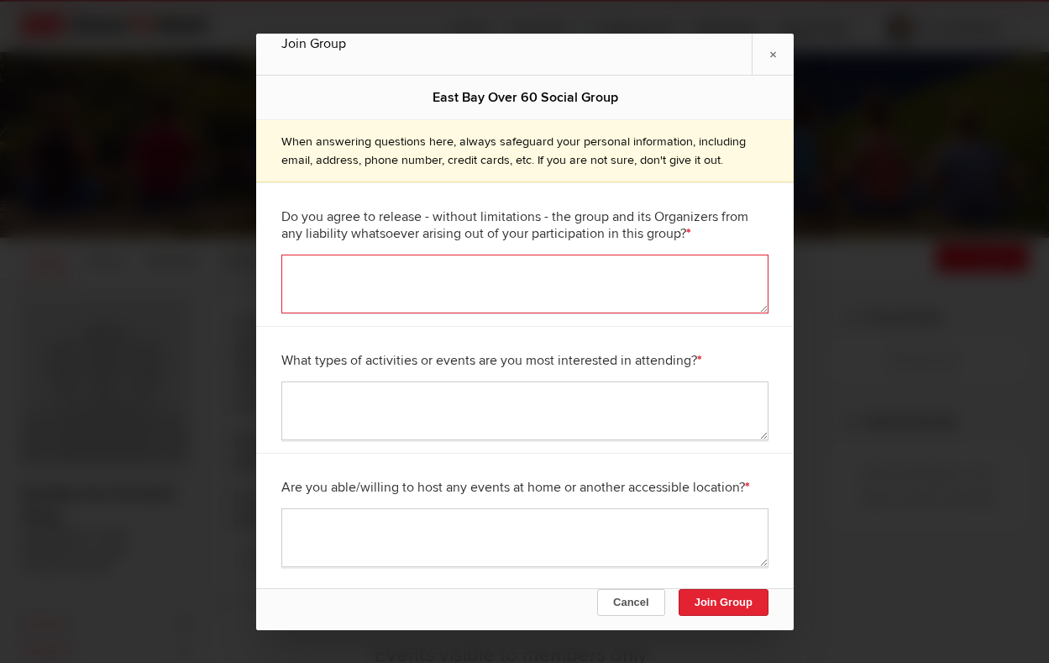
click at [542, 281] on textarea at bounding box center [524, 283] width 487 height 59
type textarea "Yes"
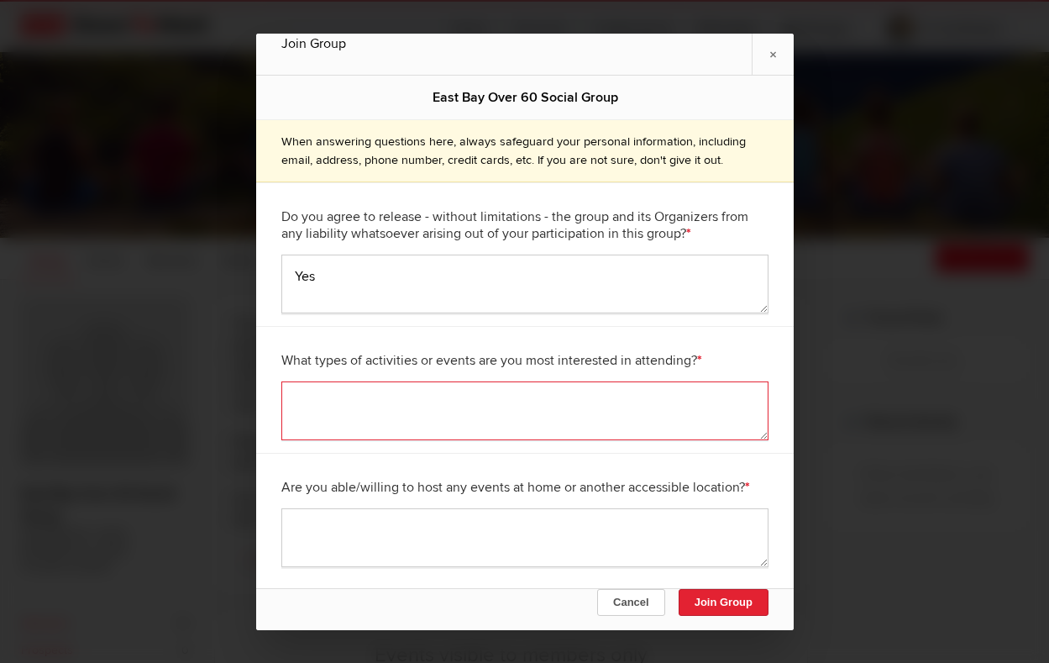
click at [490, 407] on textarea at bounding box center [524, 410] width 487 height 59
type textarea "Game nights"
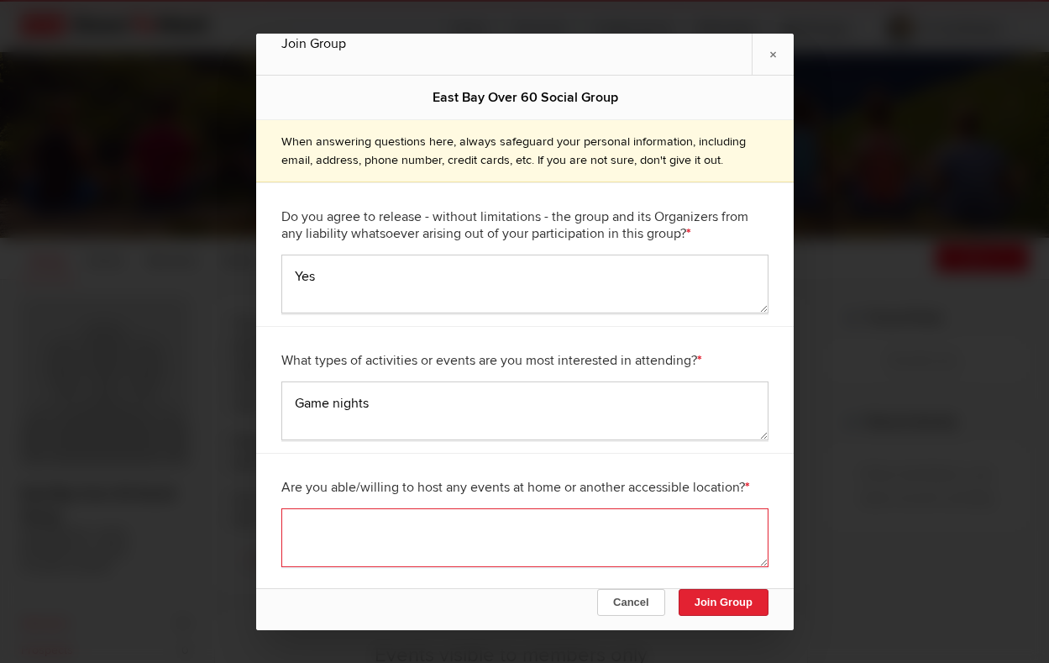
click at [475, 526] on textarea at bounding box center [524, 537] width 487 height 59
type textarea "I am not able"
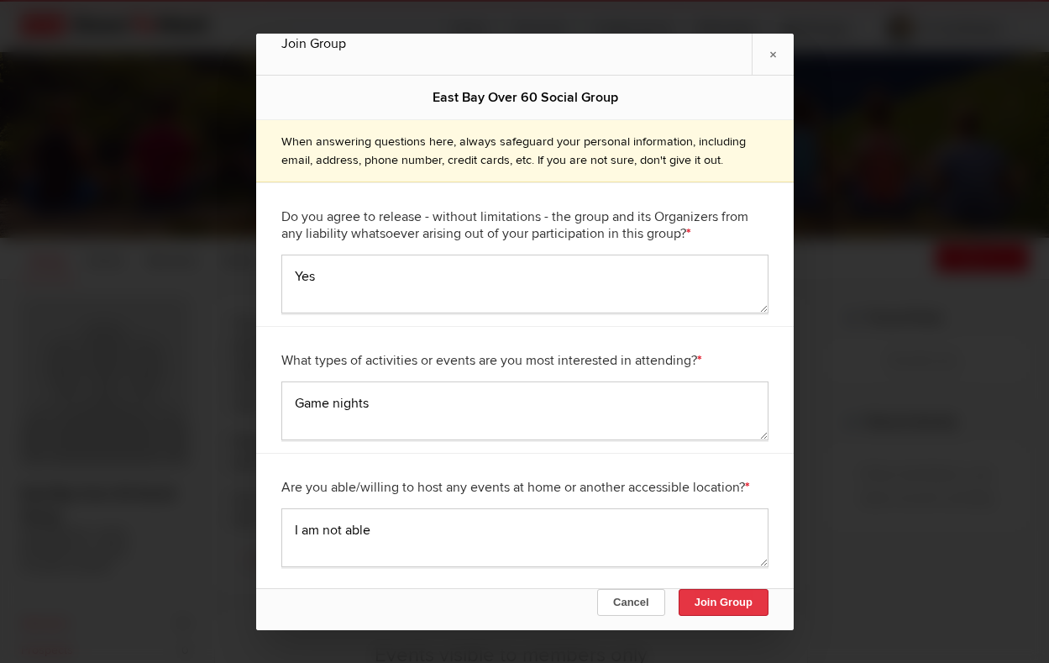
drag, startPoint x: 490, startPoint y: 509, endPoint x: 741, endPoint y: 610, distance: 270.1
click at [739, 610] on button "Join Group" at bounding box center [723, 602] width 90 height 27
